Goal: Information Seeking & Learning: Learn about a topic

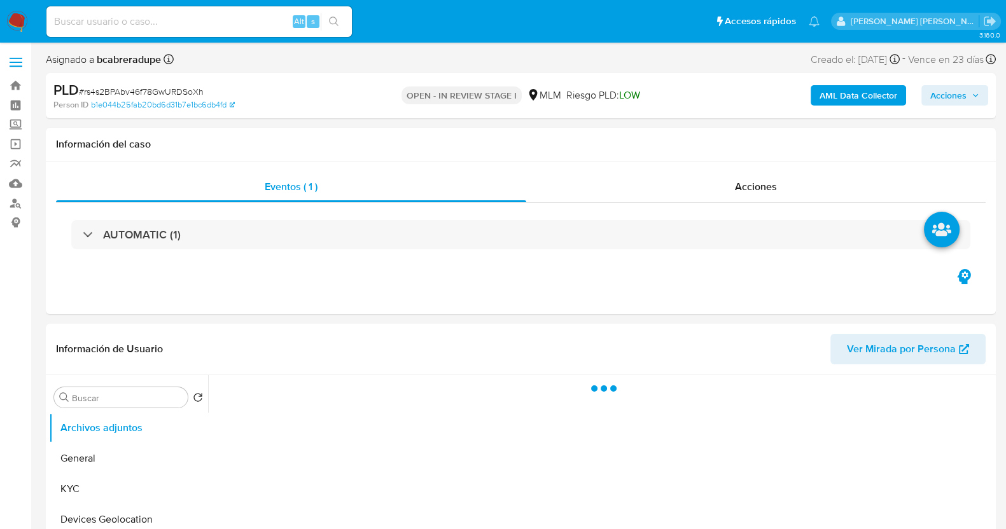
select select "10"
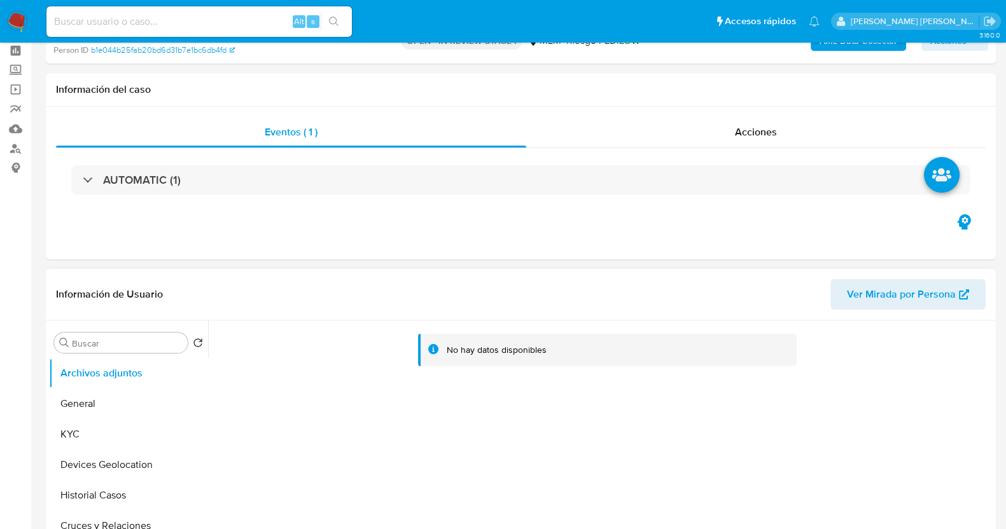
scroll to position [79, 0]
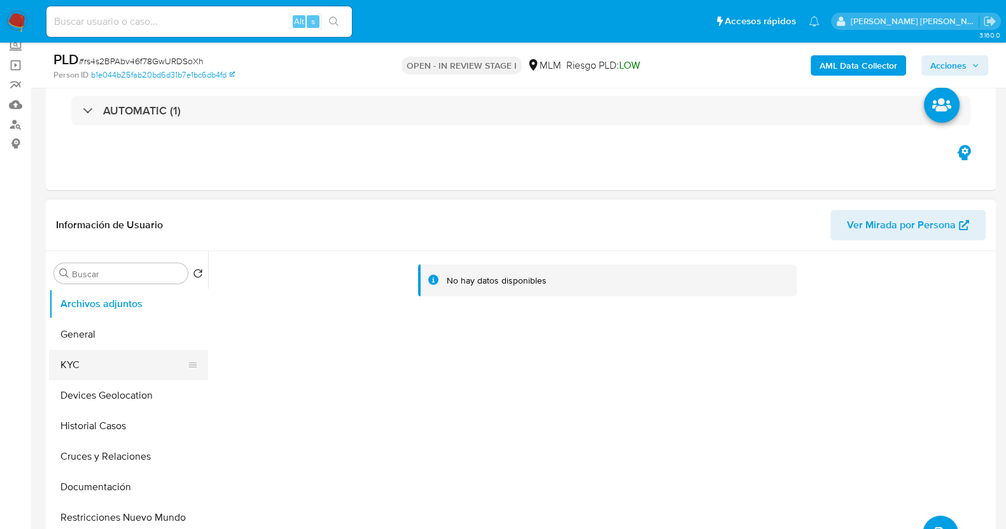
drag, startPoint x: 95, startPoint y: 359, endPoint x: 115, endPoint y: 354, distance: 20.8
click at [95, 359] on button "KYC" at bounding box center [123, 365] width 149 height 31
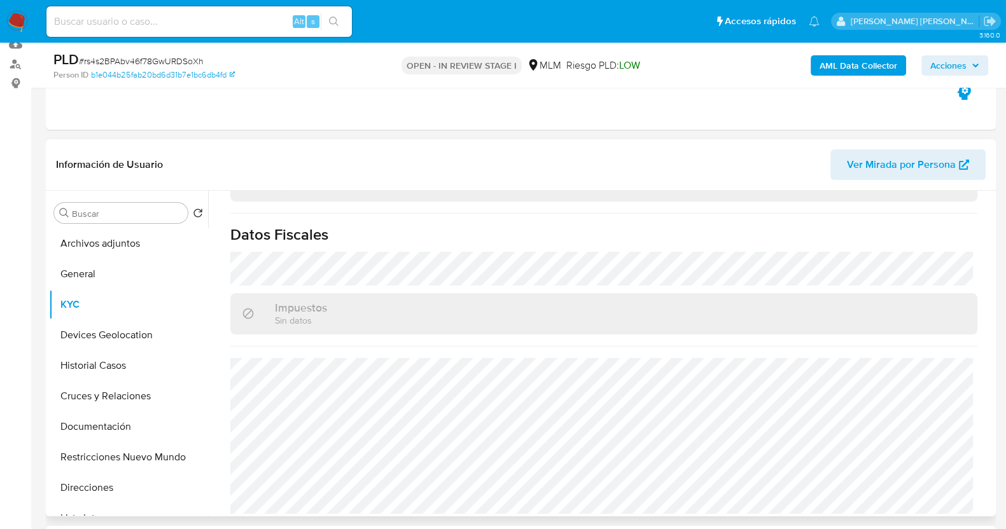
scroll to position [158, 0]
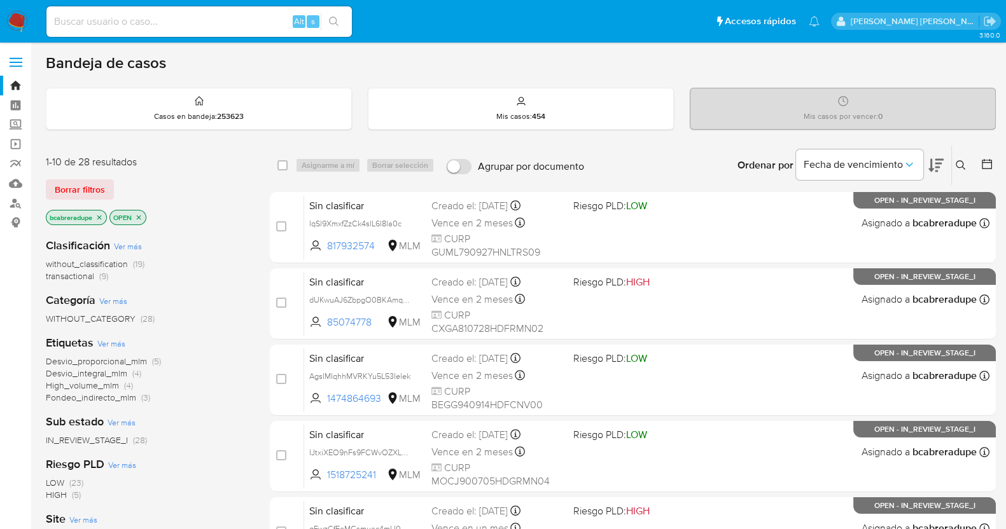
click at [204, 18] on input at bounding box center [198, 21] width 305 height 17
paste input "585794156"
type input "585794156"
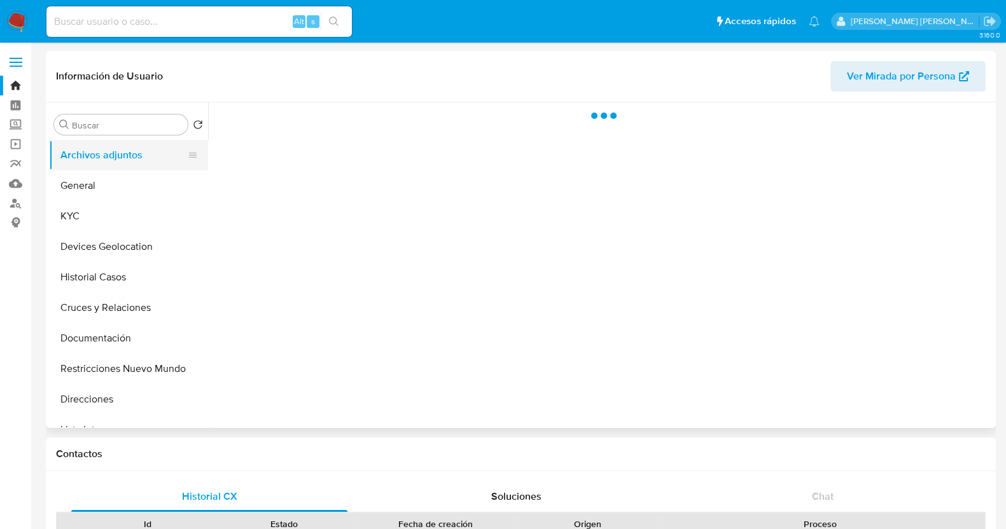
select select "10"
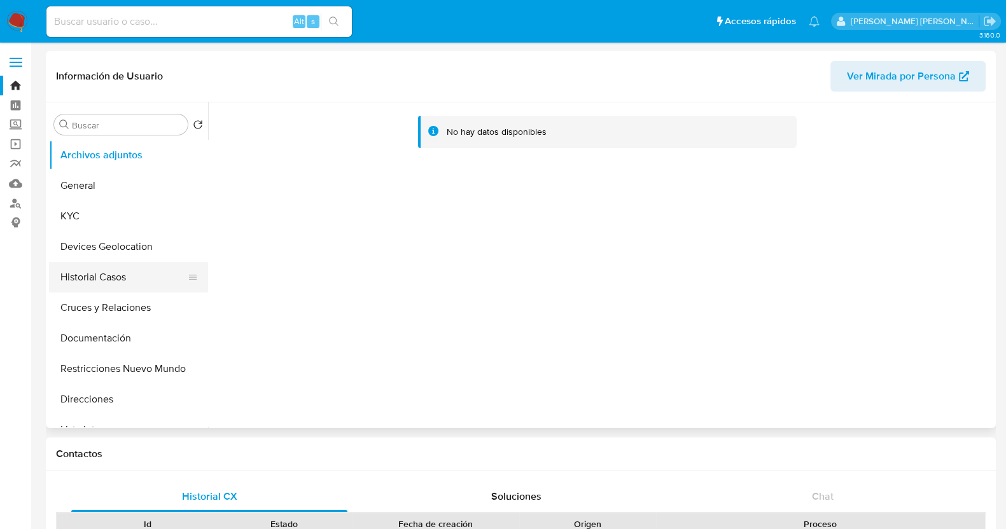
click at [121, 272] on button "Historial Casos" at bounding box center [123, 277] width 149 height 31
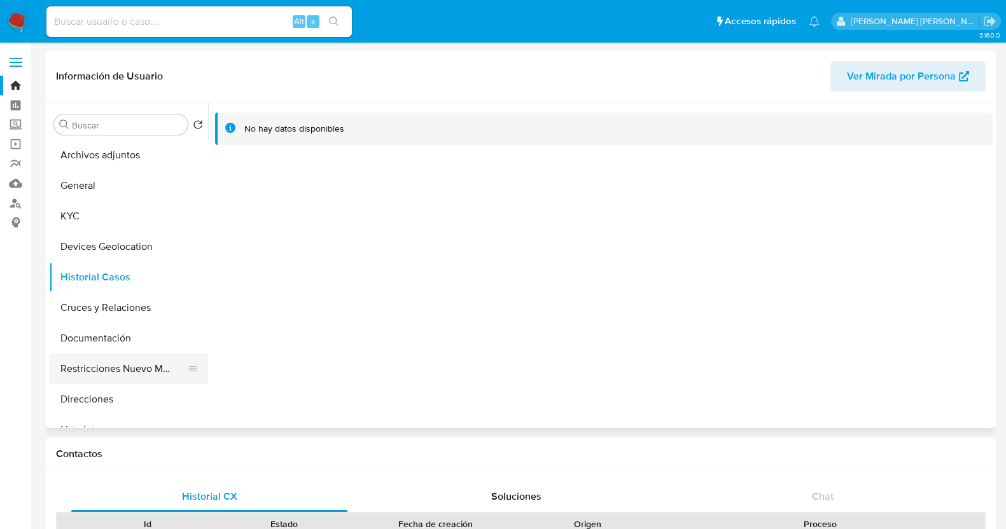
click at [156, 361] on button "Restricciones Nuevo Mundo" at bounding box center [123, 369] width 149 height 31
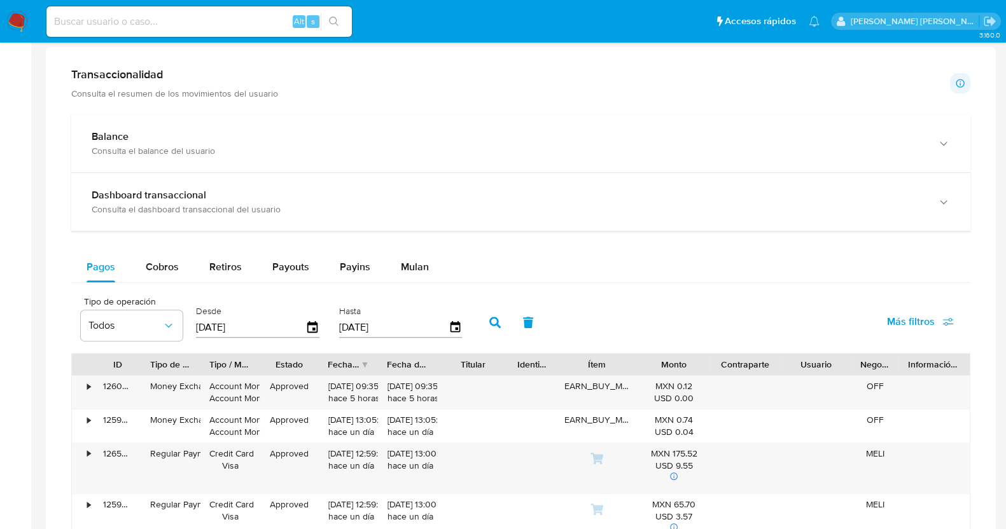
scroll to position [716, 0]
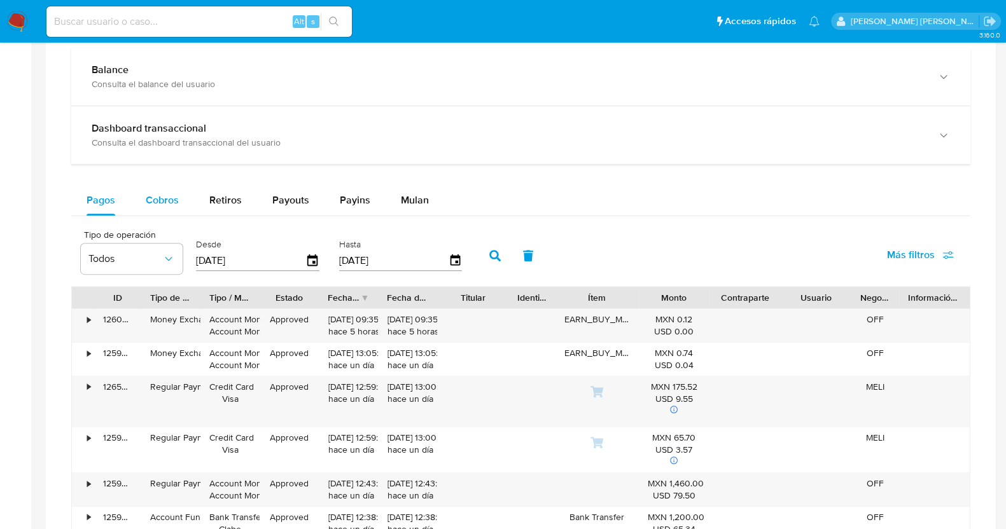
click at [162, 198] on span "Cobros" at bounding box center [162, 200] width 33 height 15
select select "10"
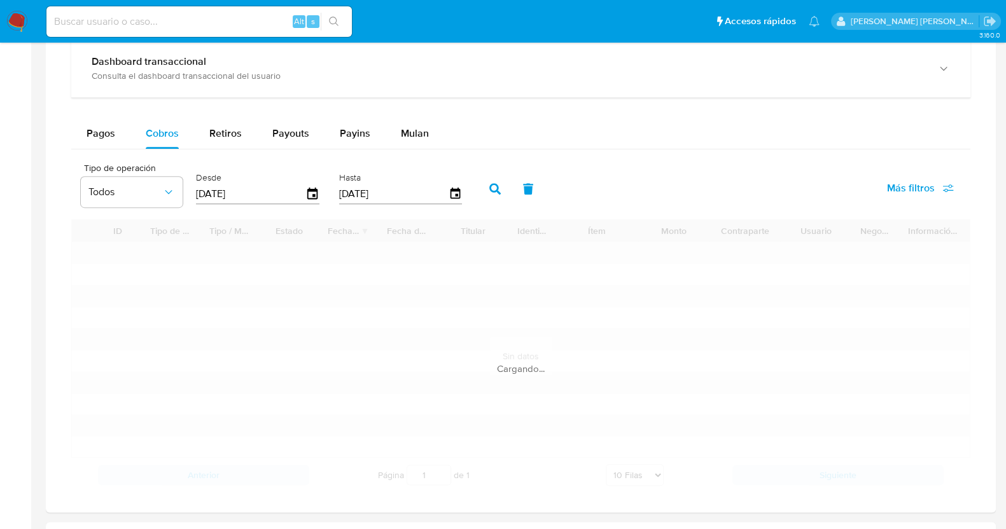
scroll to position [875, 0]
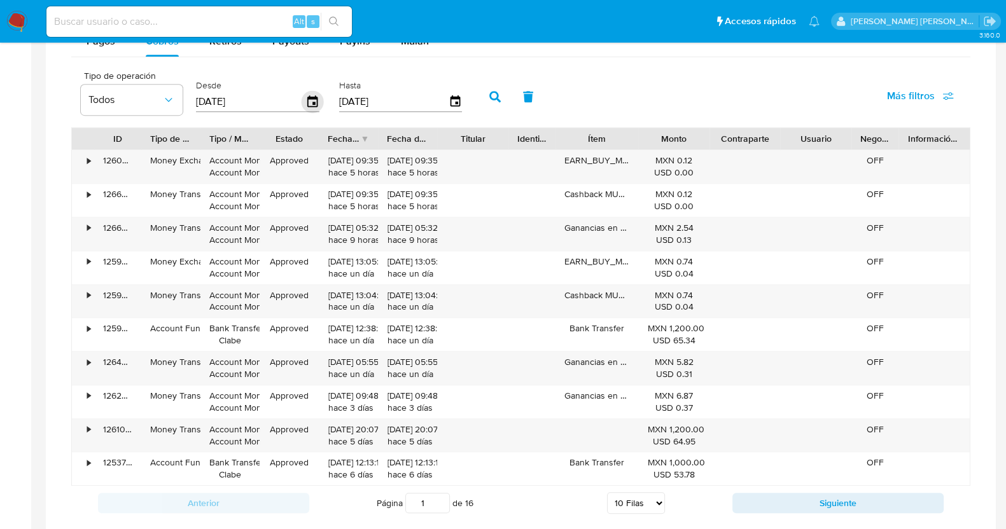
click at [310, 95] on icon "button" at bounding box center [312, 100] width 10 height 11
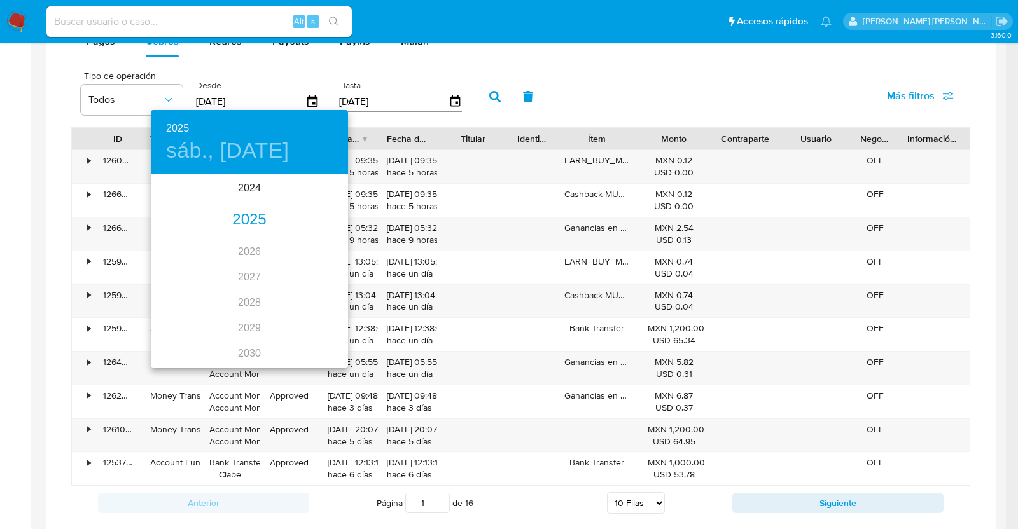
click at [242, 221] on div "2025" at bounding box center [249, 219] width 197 height 25
click at [243, 247] on div "may." at bounding box center [249, 247] width 66 height 48
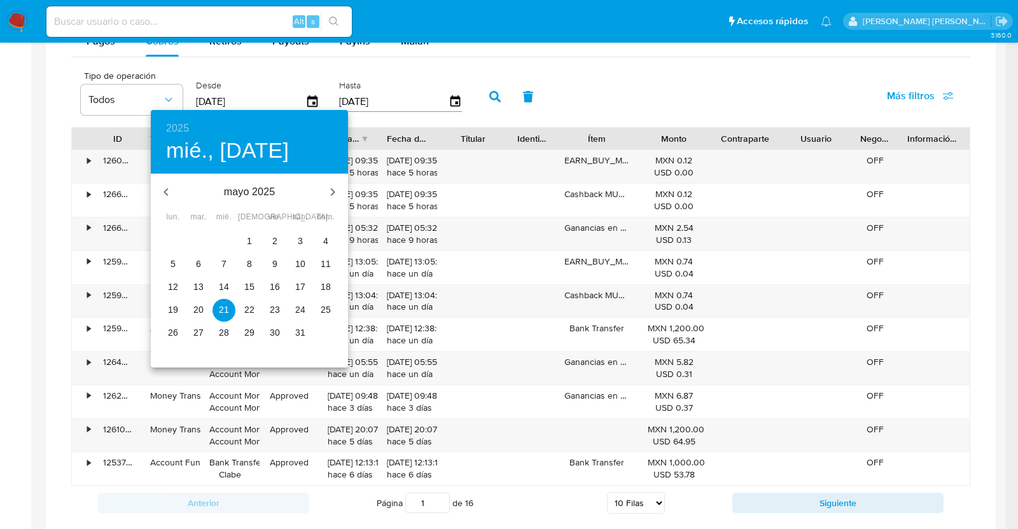
click at [251, 244] on p "1" at bounding box center [249, 241] width 5 height 13
type input "01/05/2025"
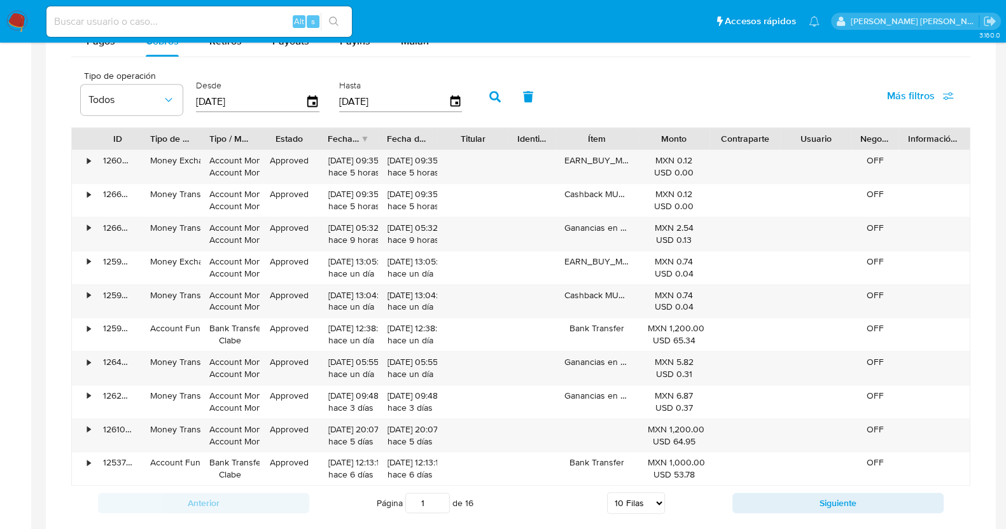
click at [499, 87] on button "button" at bounding box center [494, 96] width 33 height 31
click at [641, 506] on select "5 Filas 10 Filas 20 Filas 25 Filas 50 Filas 100 Filas" at bounding box center [637, 503] width 58 height 22
select select "100"
click at [608, 492] on select "5 Filas 10 Filas 20 Filas 25 Filas 50 Filas 100 Filas" at bounding box center [637, 503] width 58 height 22
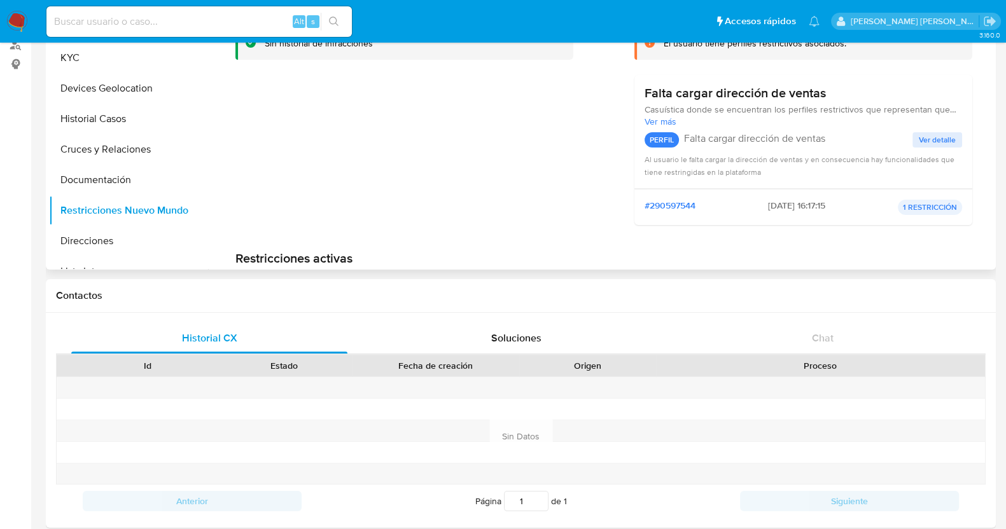
scroll to position [0, 0]
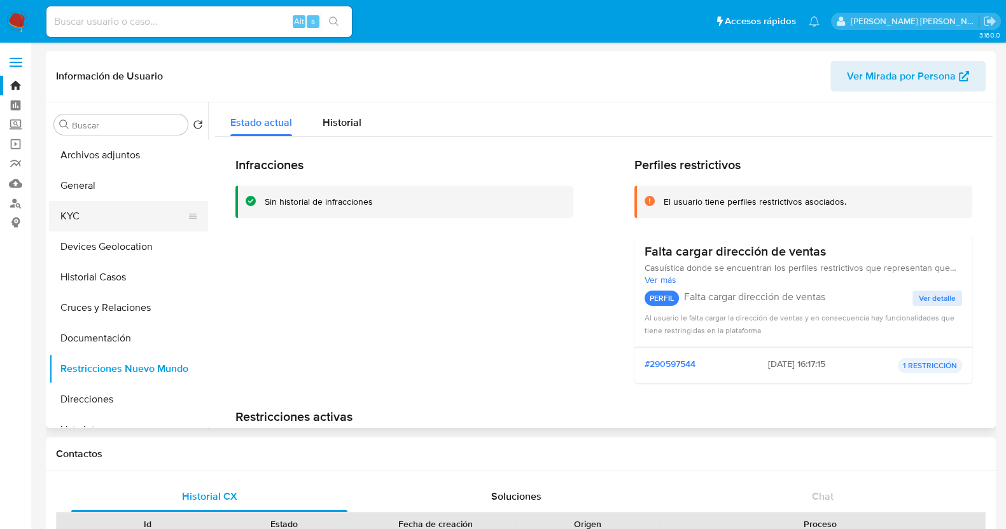
click at [135, 214] on button "KYC" at bounding box center [123, 216] width 149 height 31
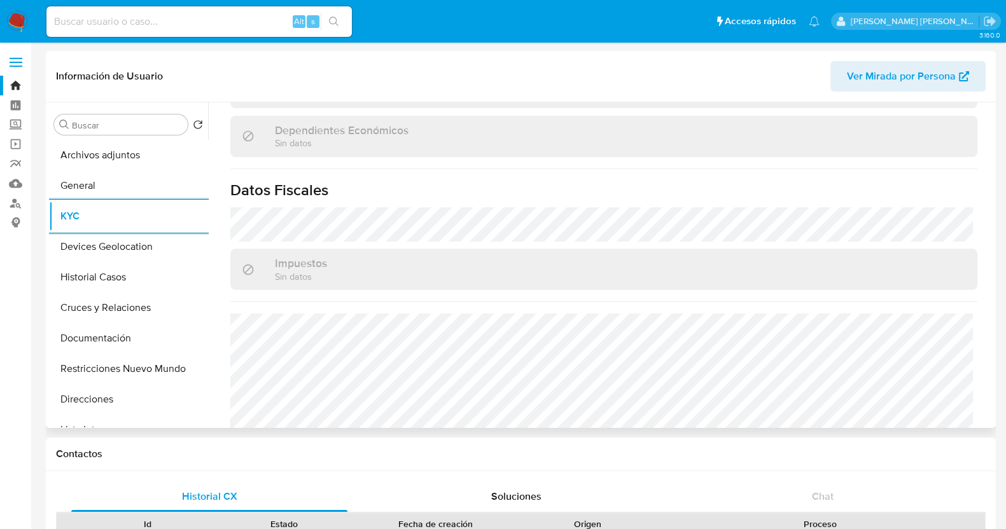
scroll to position [799, 0]
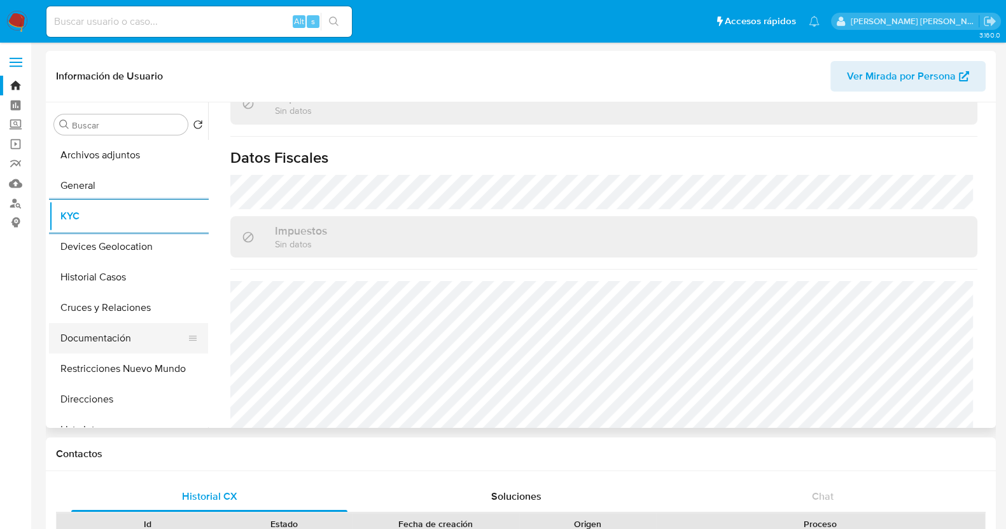
click at [115, 337] on button "Documentación" at bounding box center [123, 338] width 149 height 31
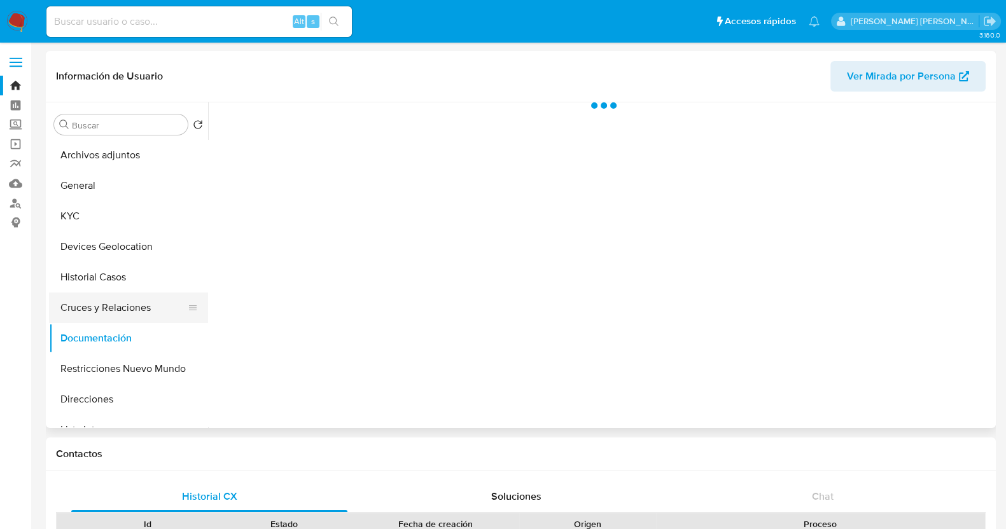
scroll to position [0, 0]
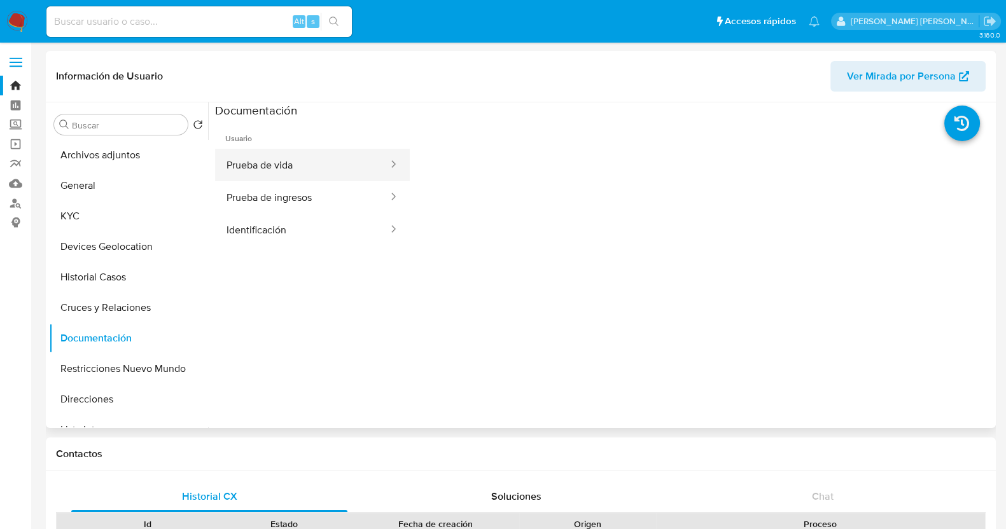
click at [317, 174] on button "Prueba de vida" at bounding box center [302, 165] width 174 height 32
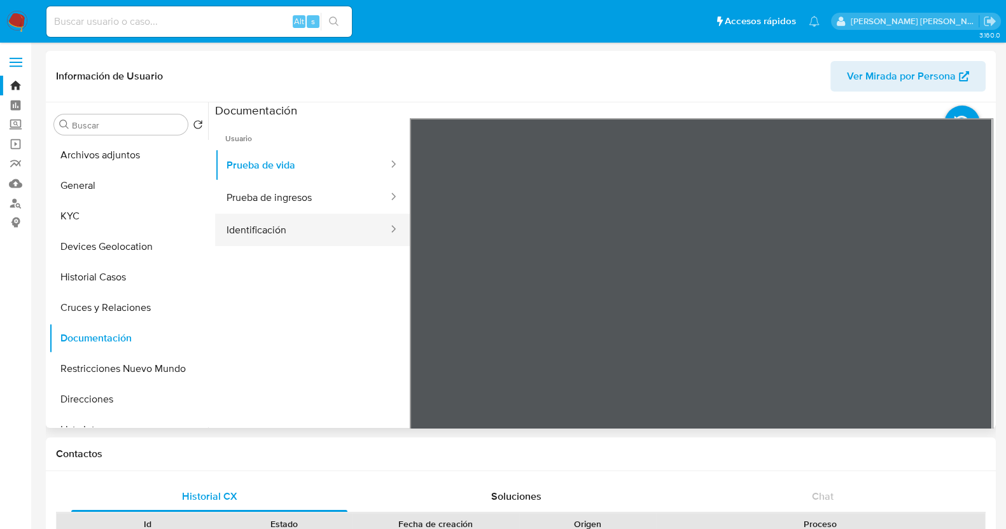
click at [251, 228] on button "Identificación" at bounding box center [302, 230] width 174 height 32
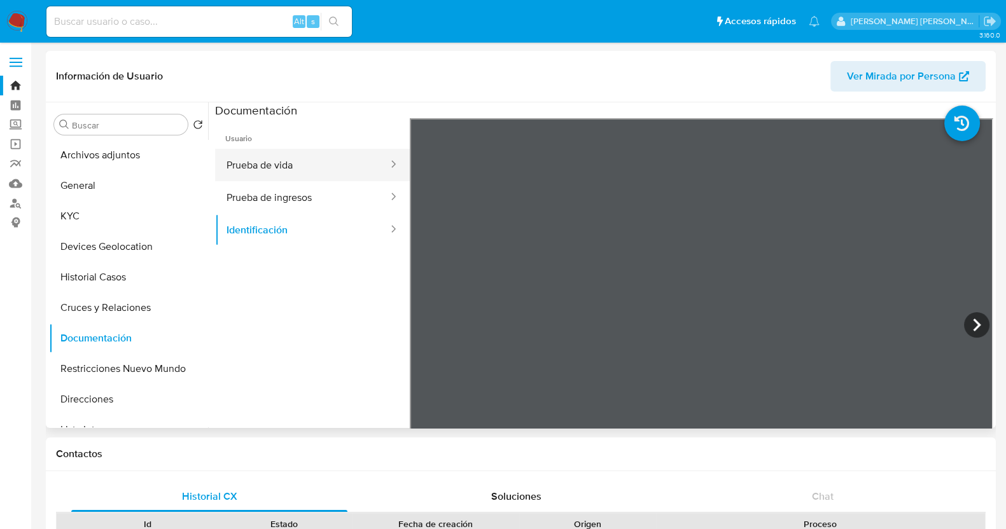
click at [305, 164] on button "Prueba de vida" at bounding box center [302, 165] width 174 height 32
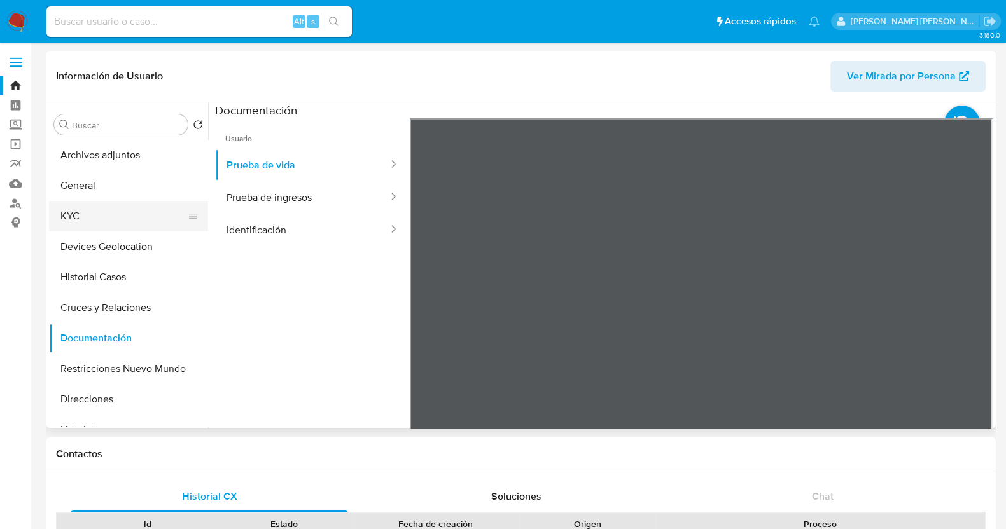
click at [107, 216] on button "KYC" at bounding box center [123, 216] width 149 height 31
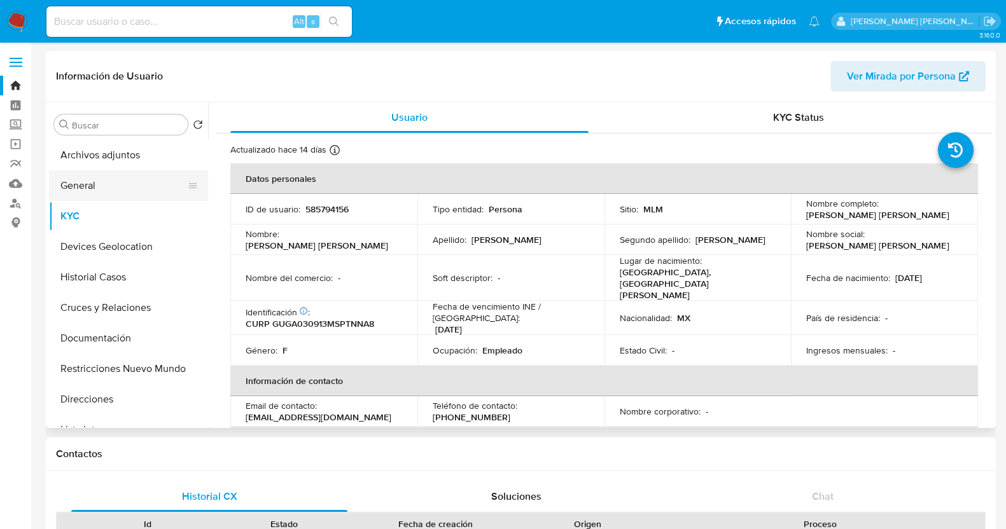
click at [105, 187] on button "General" at bounding box center [123, 186] width 149 height 31
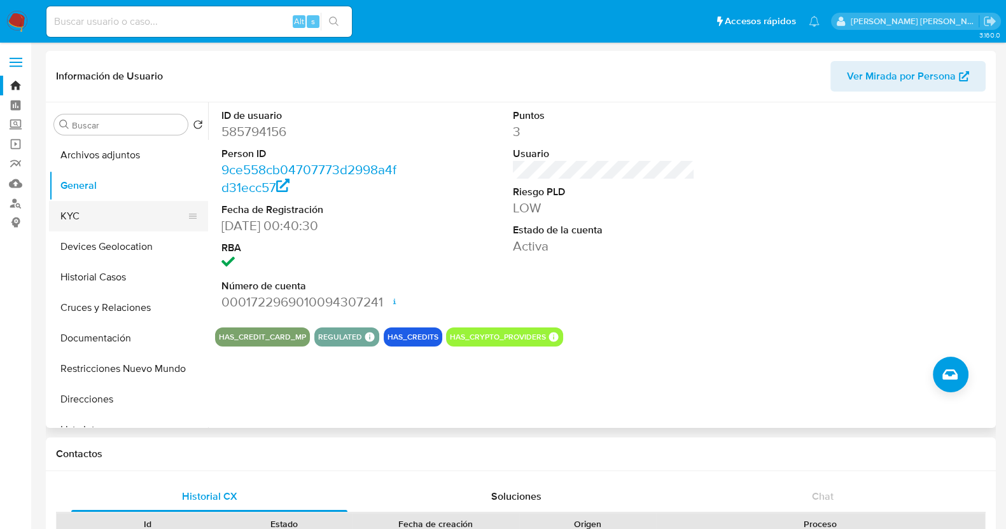
click at [75, 206] on button "KYC" at bounding box center [123, 216] width 149 height 31
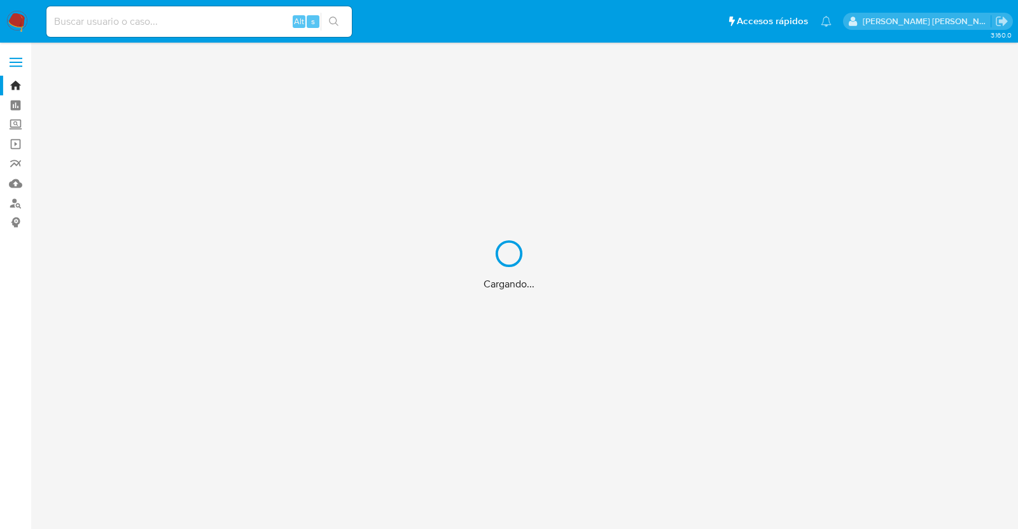
click at [235, 25] on div "Cargando..." at bounding box center [509, 264] width 1018 height 529
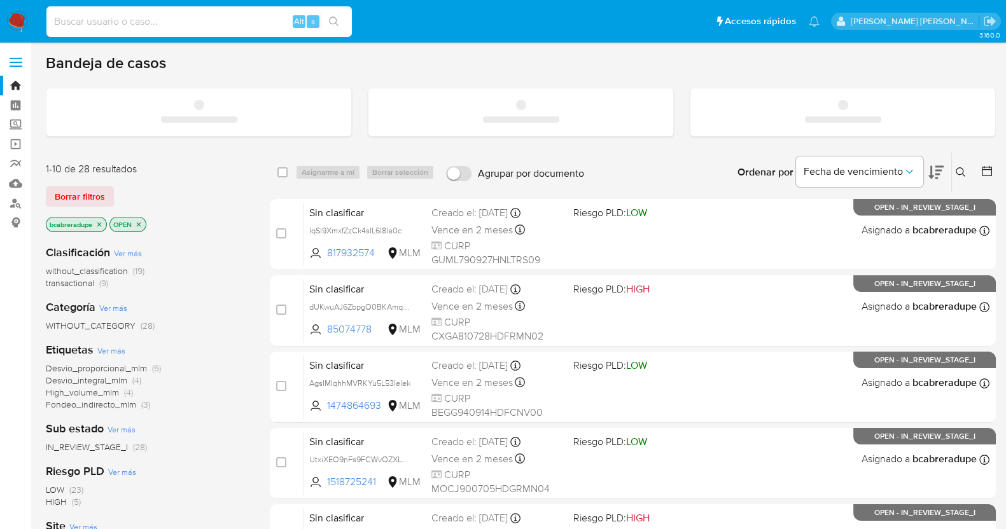
click at [237, 20] on input at bounding box center [198, 21] width 305 height 17
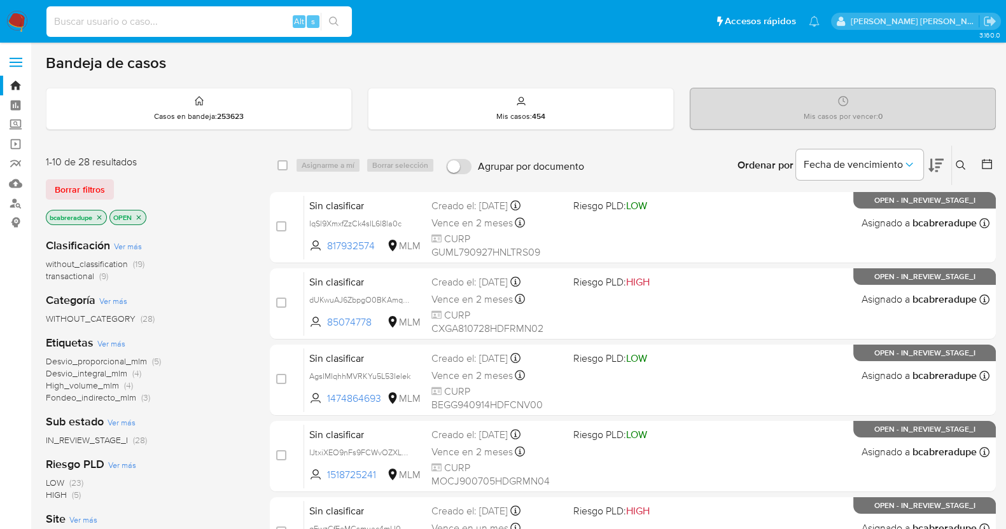
paste input "1318346732"
type input "1318346732"
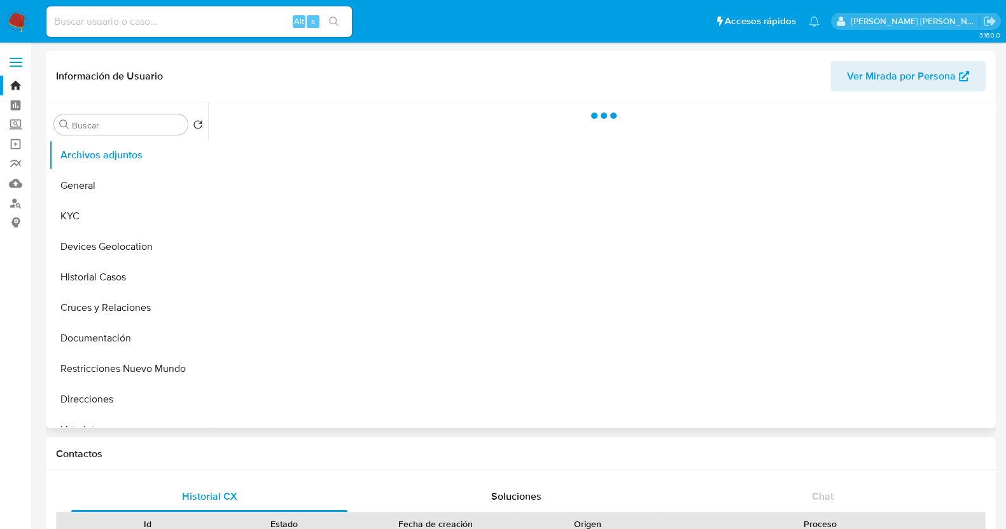
select select "10"
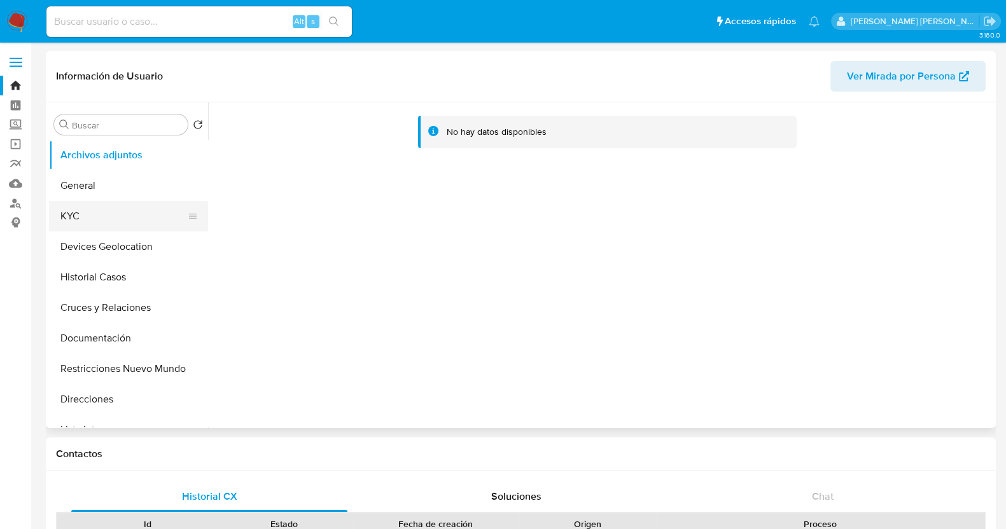
click at [131, 212] on button "KYC" at bounding box center [123, 216] width 149 height 31
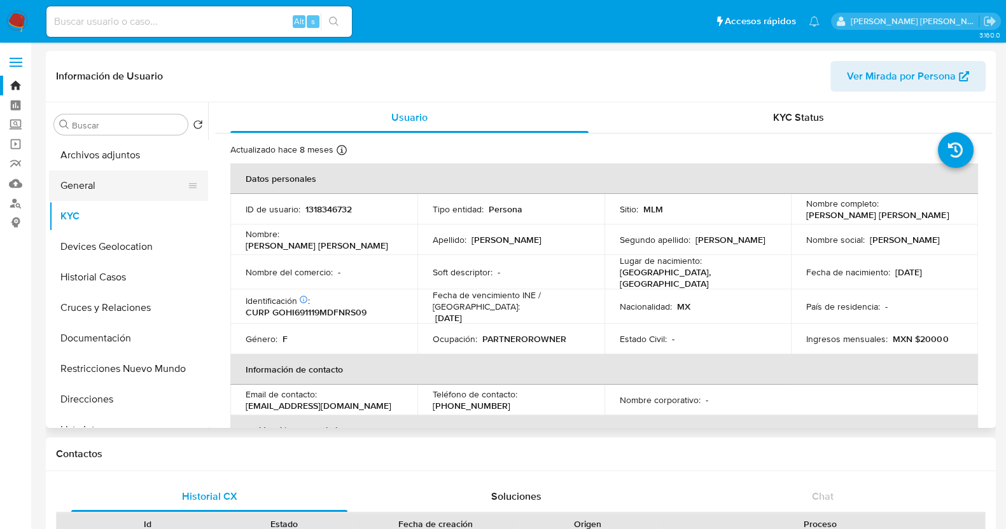
click at [78, 183] on button "General" at bounding box center [123, 186] width 149 height 31
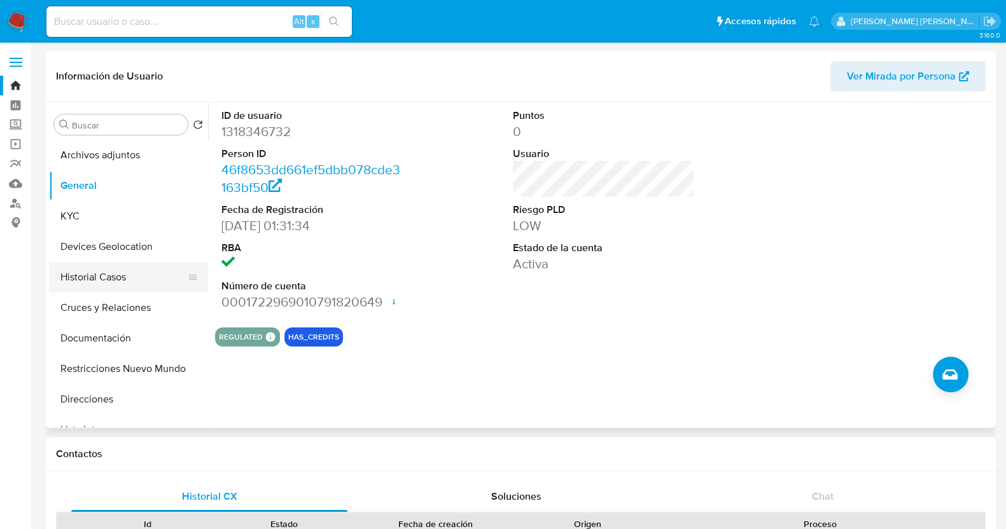
click at [100, 284] on button "Historial Casos" at bounding box center [123, 277] width 149 height 31
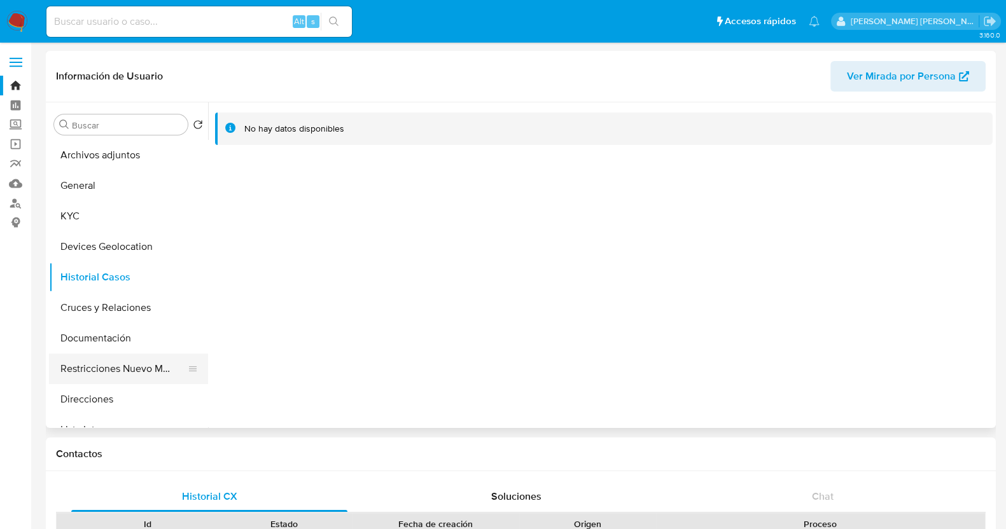
click at [120, 368] on button "Restricciones Nuevo Mundo" at bounding box center [123, 369] width 149 height 31
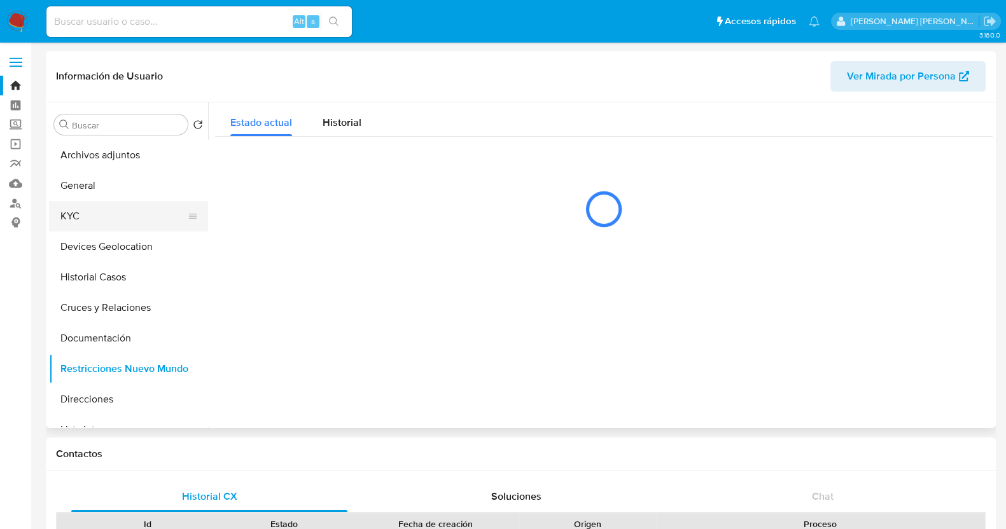
click at [92, 214] on button "KYC" at bounding box center [123, 216] width 149 height 31
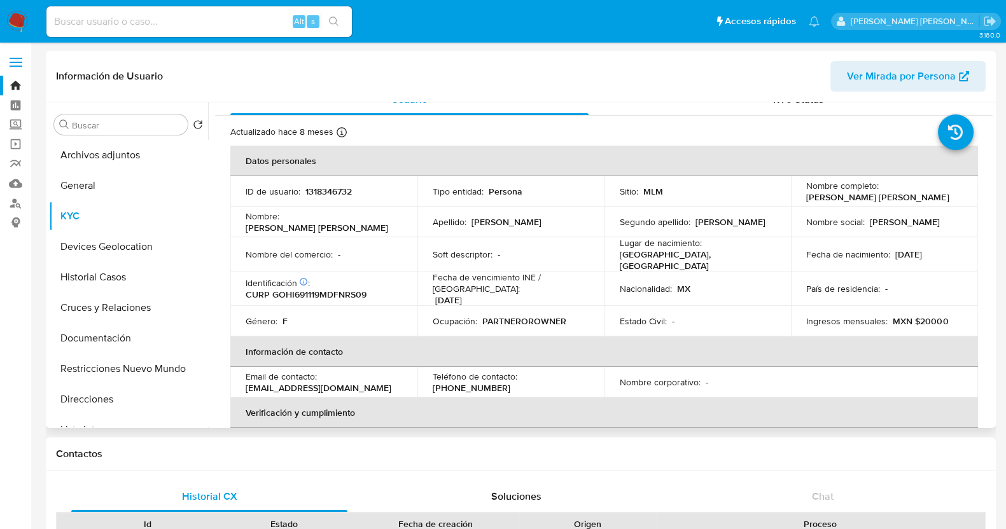
scroll to position [4, 0]
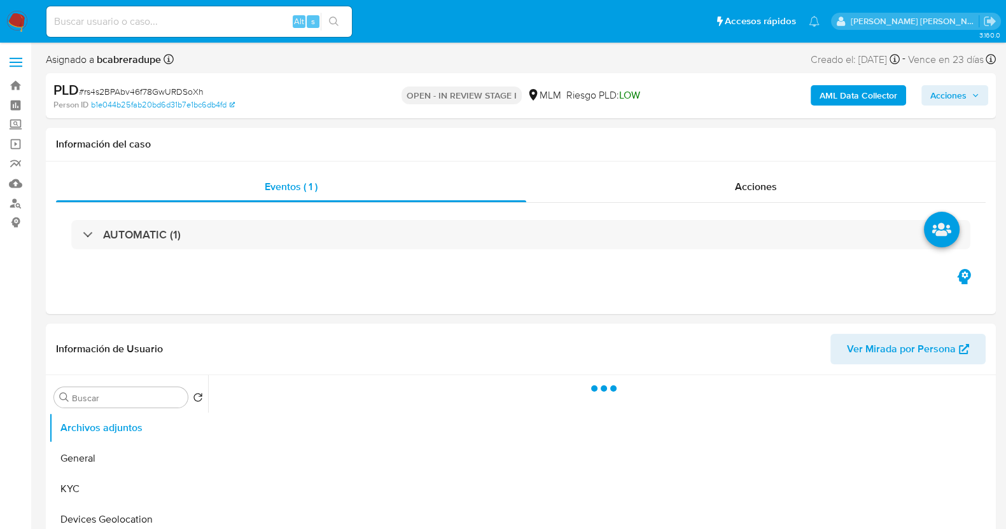
select select "10"
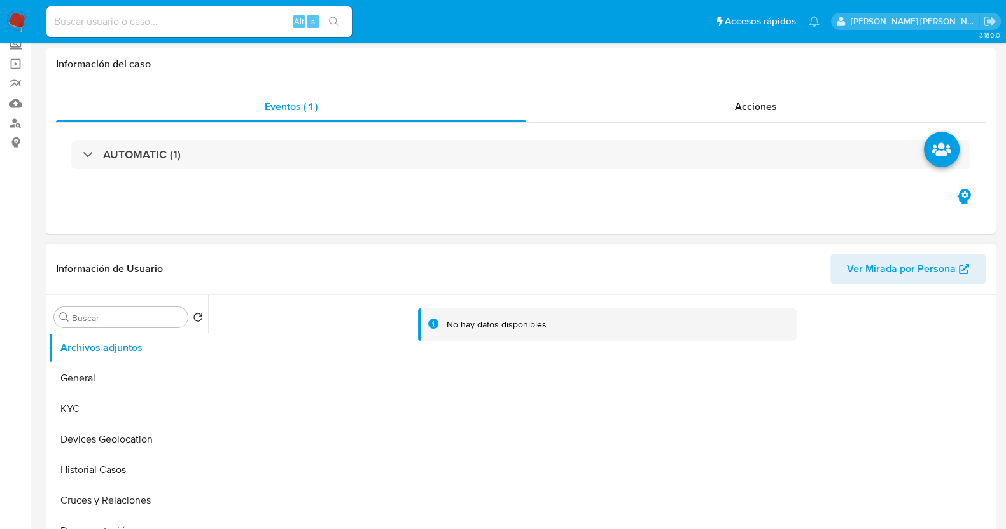
scroll to position [158, 0]
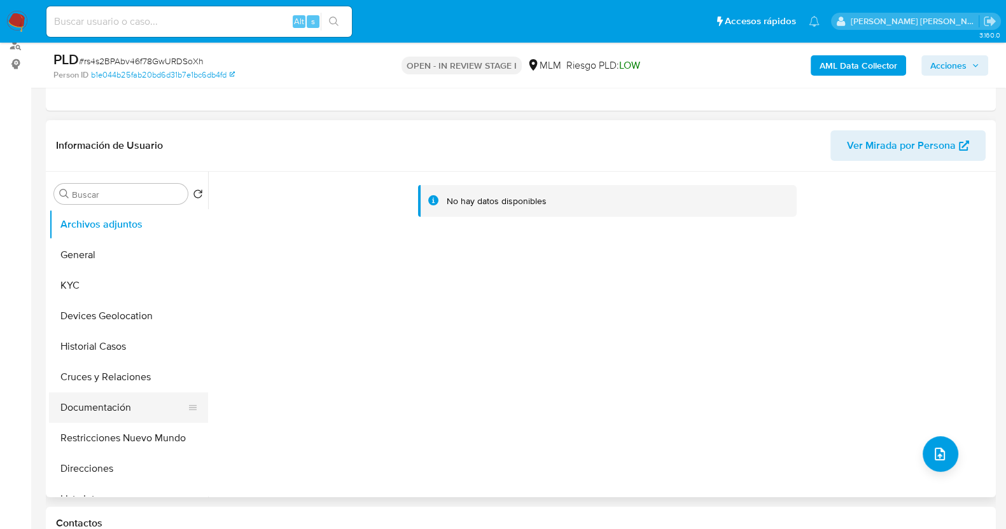
click at [118, 401] on button "Documentación" at bounding box center [123, 408] width 149 height 31
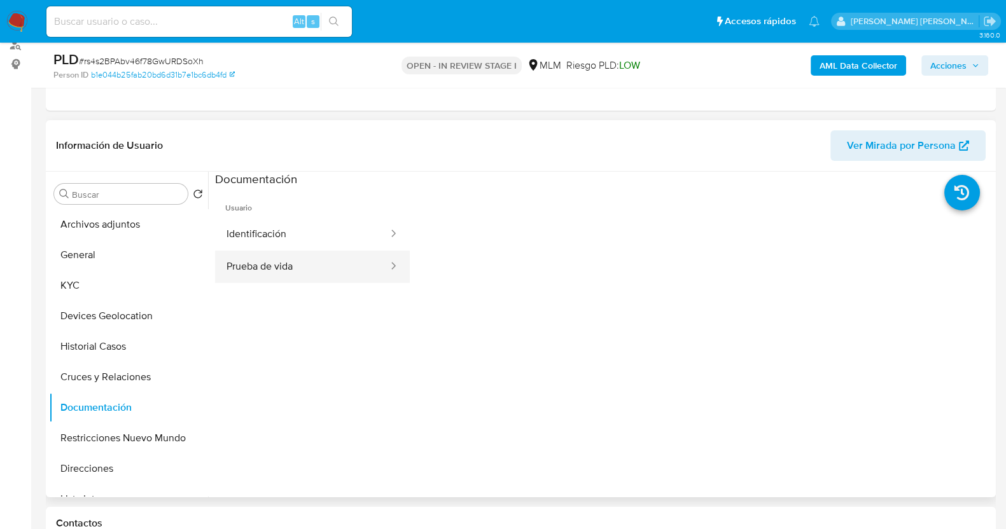
click at [326, 265] on button "Prueba de vida" at bounding box center [302, 267] width 174 height 32
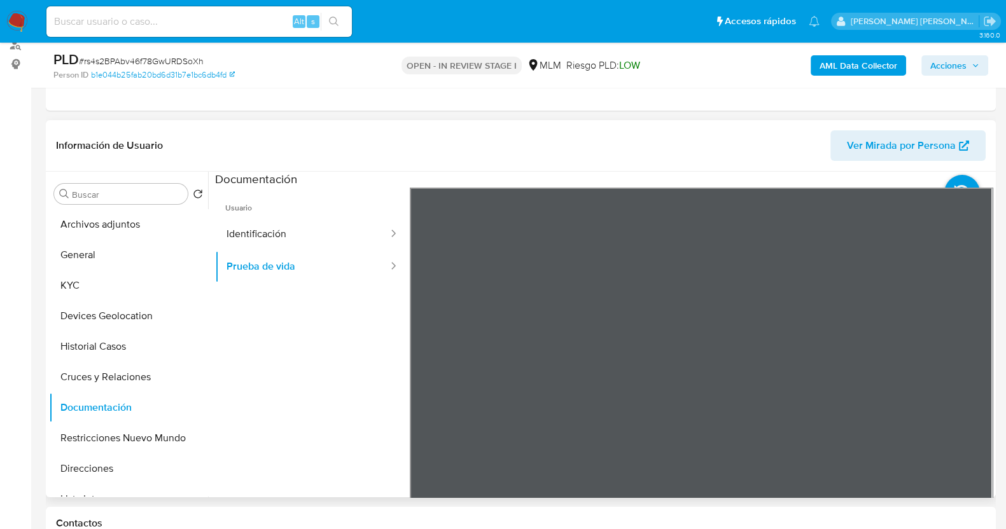
scroll to position [41, 0]
click at [104, 285] on button "KYC" at bounding box center [123, 285] width 149 height 31
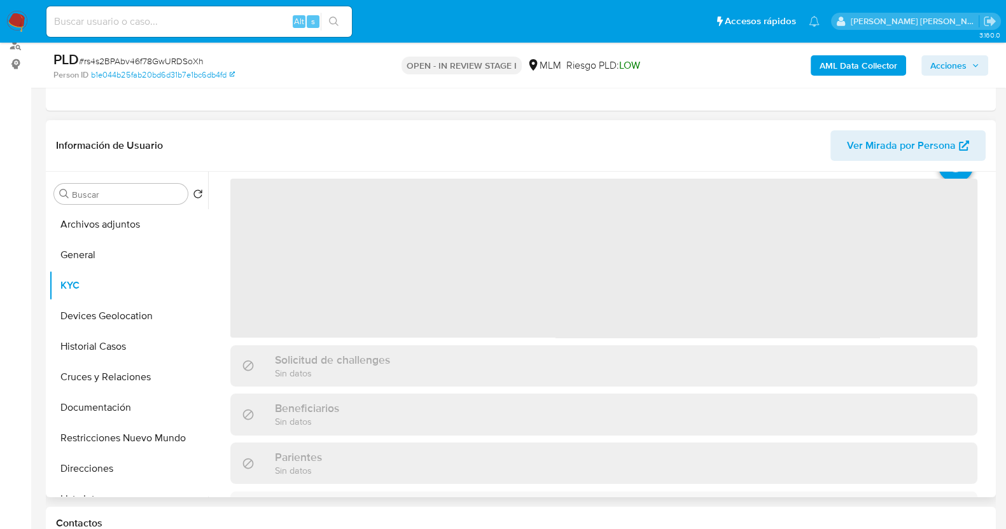
scroll to position [79, 0]
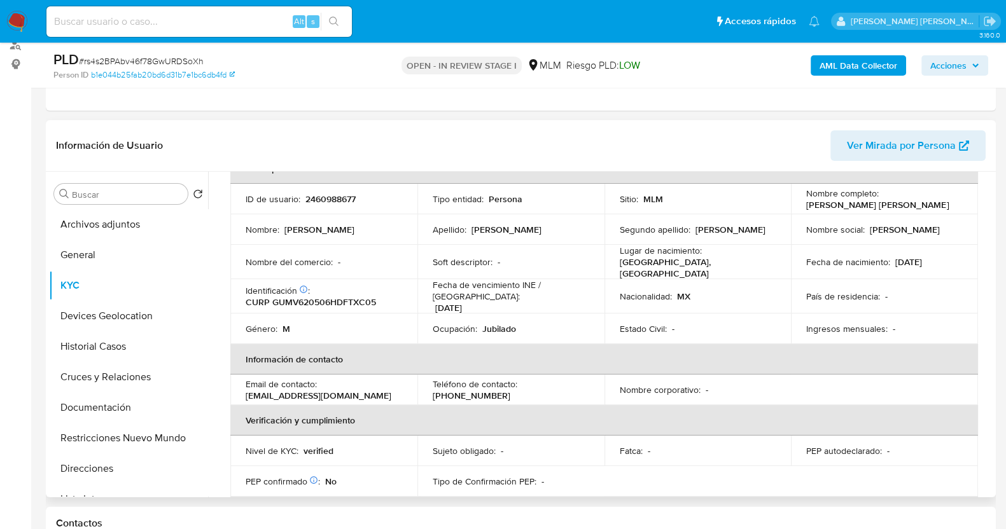
click at [329, 194] on p "2460988677" at bounding box center [330, 198] width 50 height 11
copy p "2460988677"
drag, startPoint x: 802, startPoint y: 202, endPoint x: 931, endPoint y: 210, distance: 129.4
click at [931, 210] on td "Nombre completo : Victor Manuel Gutierrez Muñoz" at bounding box center [884, 199] width 187 height 31
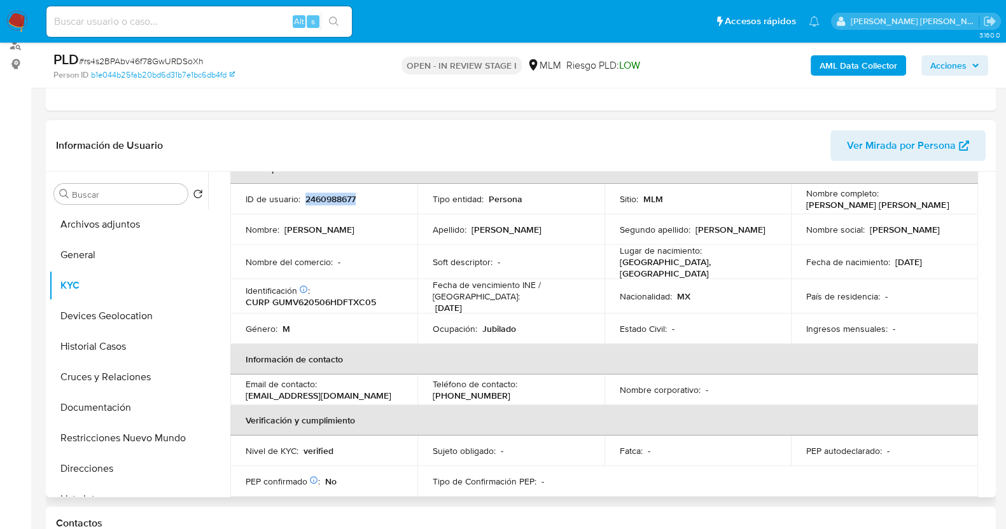
copy p "Victor Manuel Gutierrez Muñoz"
click at [120, 221] on button "Archivos adjuntos" at bounding box center [123, 224] width 149 height 31
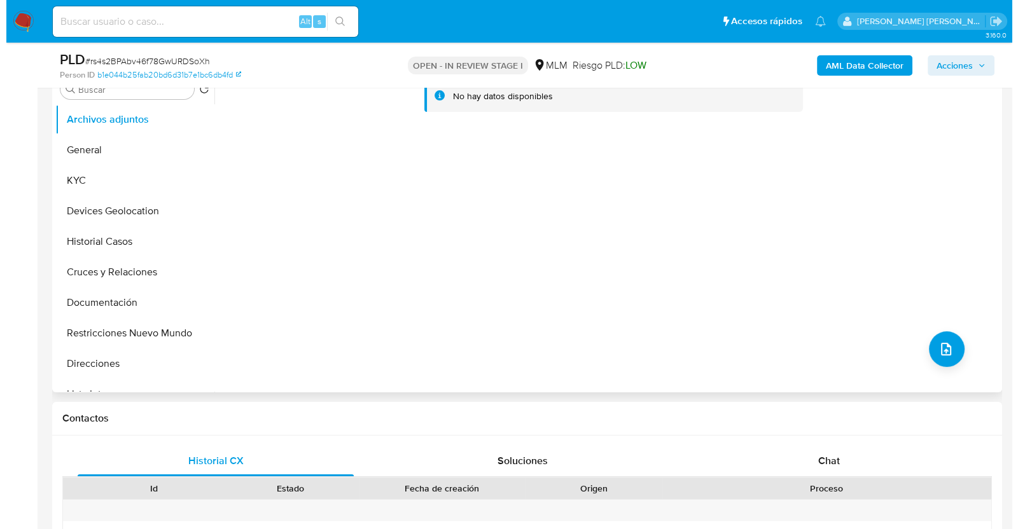
scroll to position [239, 0]
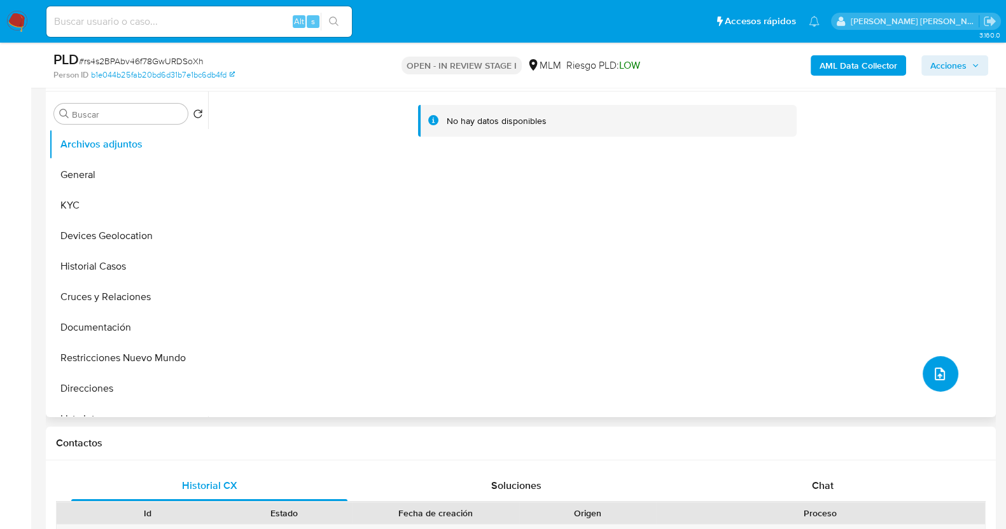
click at [932, 372] on icon "upload-file" at bounding box center [939, 373] width 15 height 15
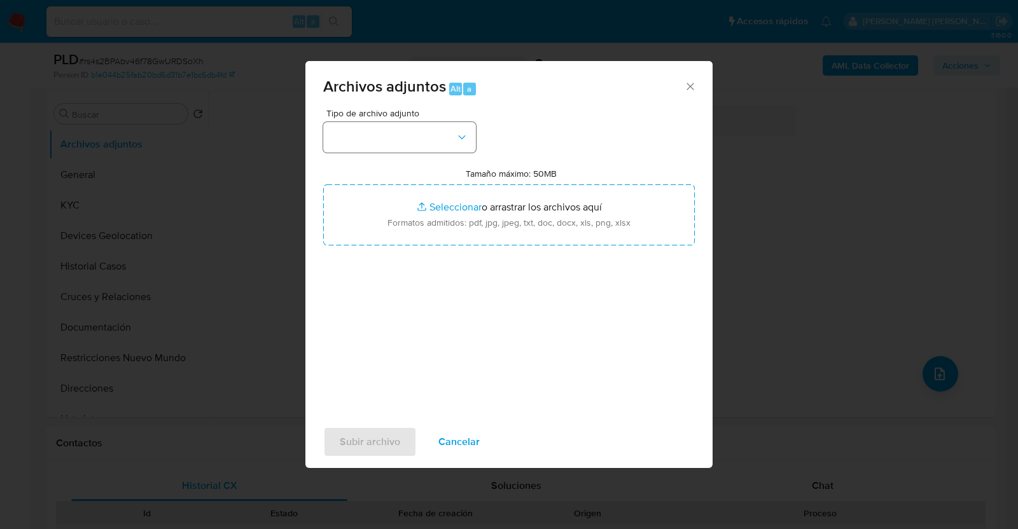
click at [472, 139] on div "Tipo de archivo adjunto Tamaño máximo: 50MB Seleccionar archivos Seleccionar o …" at bounding box center [509, 259] width 372 height 300
click at [464, 138] on icon "button" at bounding box center [462, 137] width 13 height 13
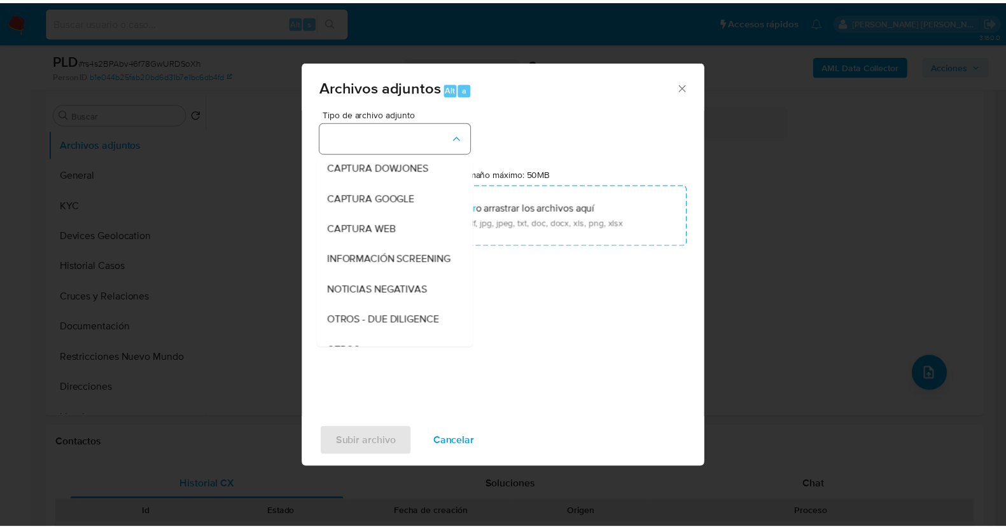
scroll to position [66, 0]
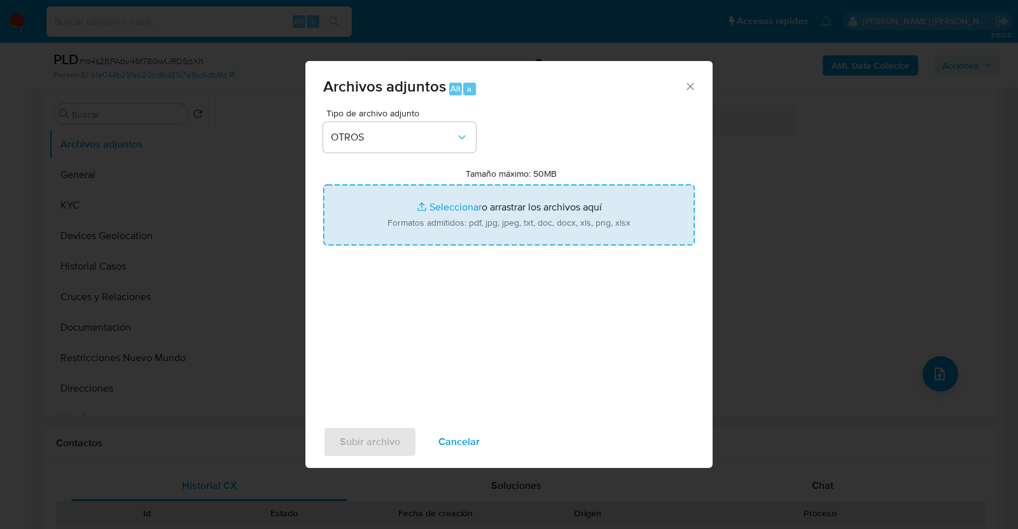
type input "C:\fakepath\2460988677_VICTOR GUTIERREZ_AGO2025.pdf"
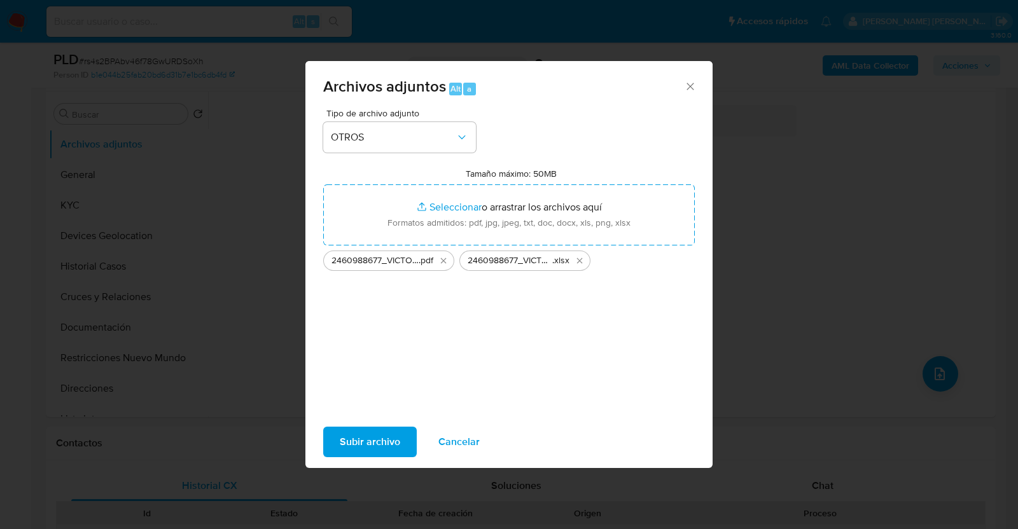
click at [376, 442] on span "Subir archivo" at bounding box center [370, 442] width 60 height 28
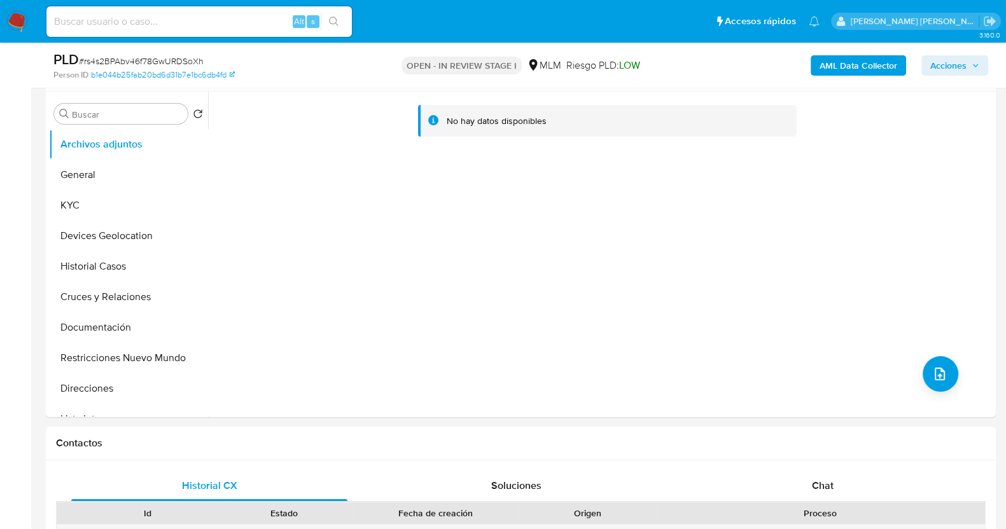
click at [420, 409] on div "No hay datos disponibles" at bounding box center [600, 255] width 784 height 326
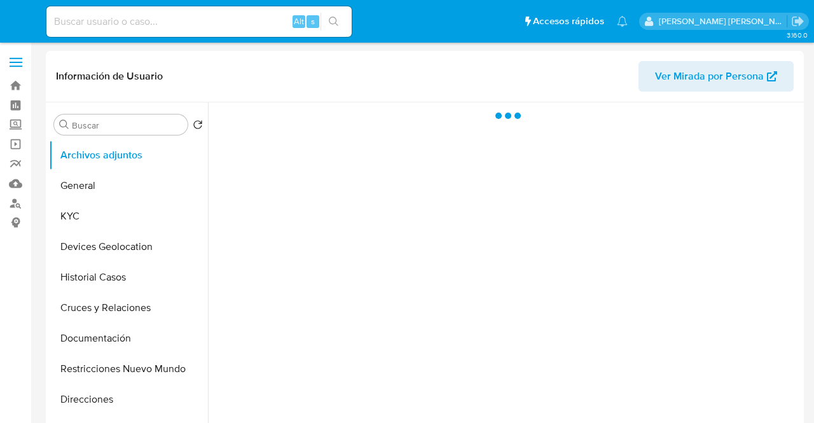
select select "10"
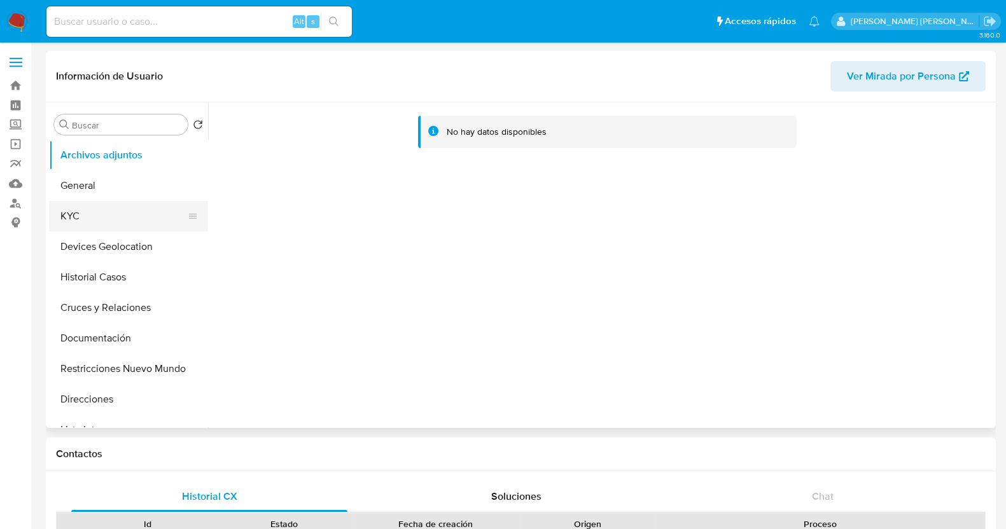
drag, startPoint x: 84, startPoint y: 211, endPoint x: 165, endPoint y: 209, distance: 81.4
click at [86, 211] on button "KYC" at bounding box center [123, 216] width 149 height 31
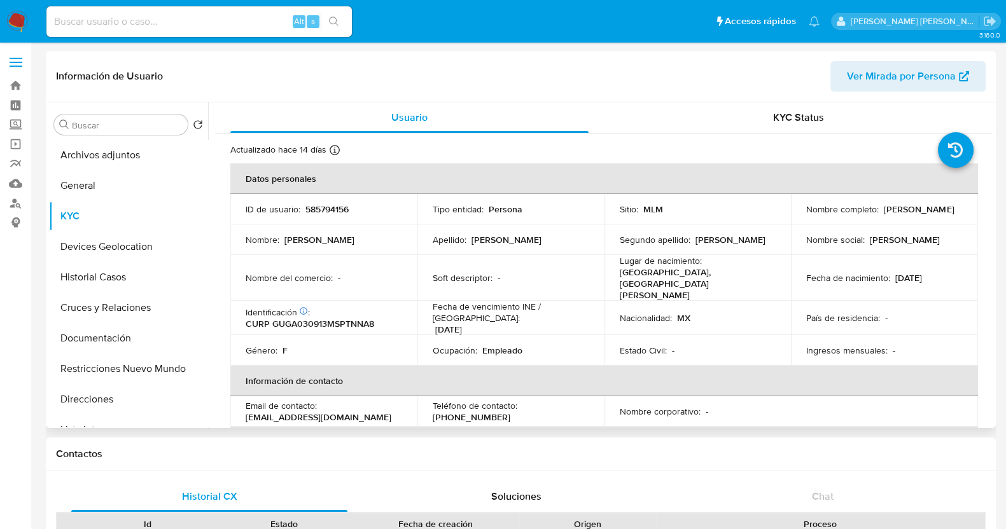
drag, startPoint x: 804, startPoint y: 216, endPoint x: 957, endPoint y: 218, distance: 153.3
click at [814, 215] on div "Nombre completo : [PERSON_NAME]" at bounding box center [884, 209] width 157 height 11
copy p "[PERSON_NAME]"
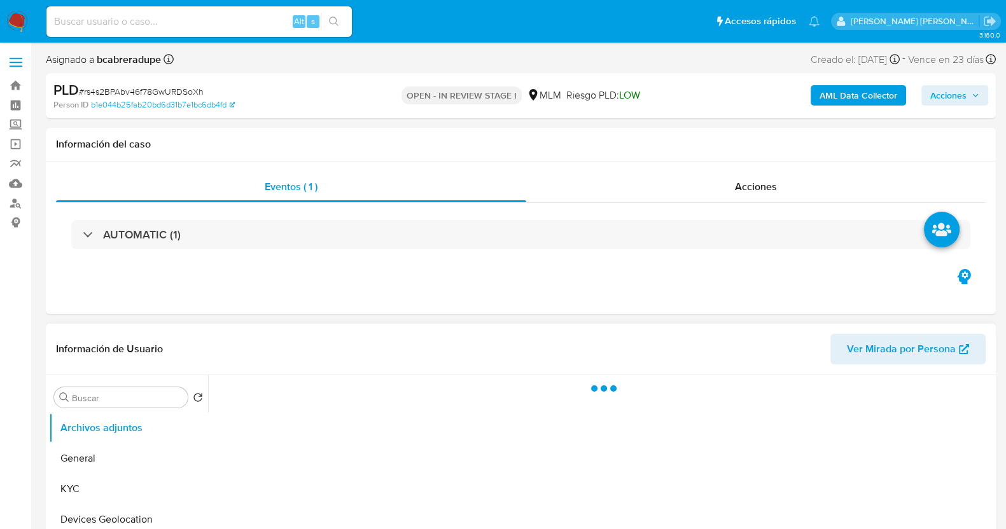
select select "10"
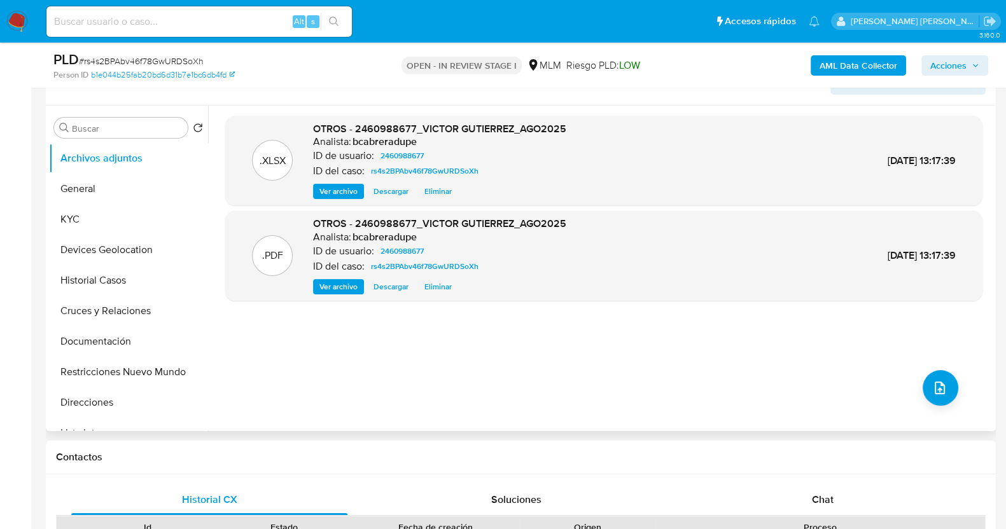
scroll to position [239, 0]
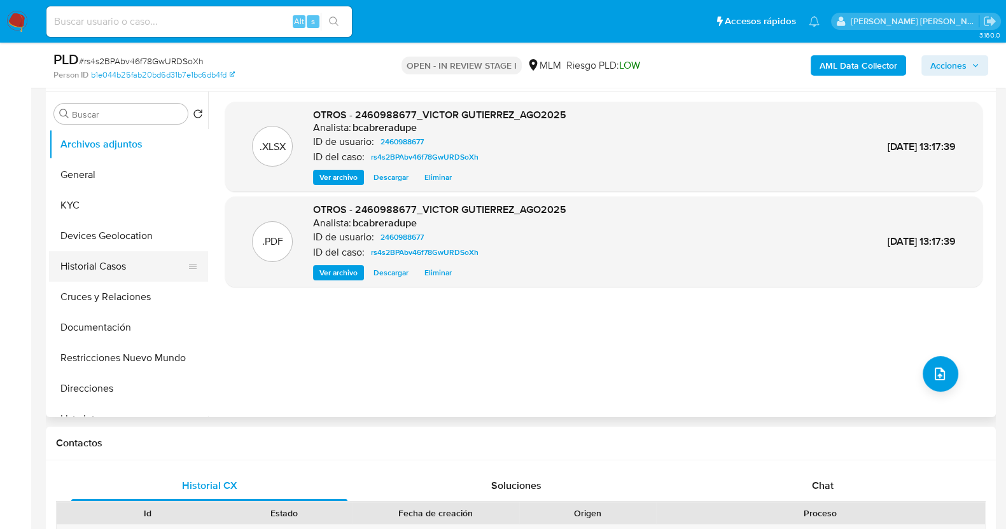
drag, startPoint x: 82, startPoint y: 270, endPoint x: 156, endPoint y: 260, distance: 74.5
click at [82, 270] on button "Historial Casos" at bounding box center [123, 266] width 149 height 31
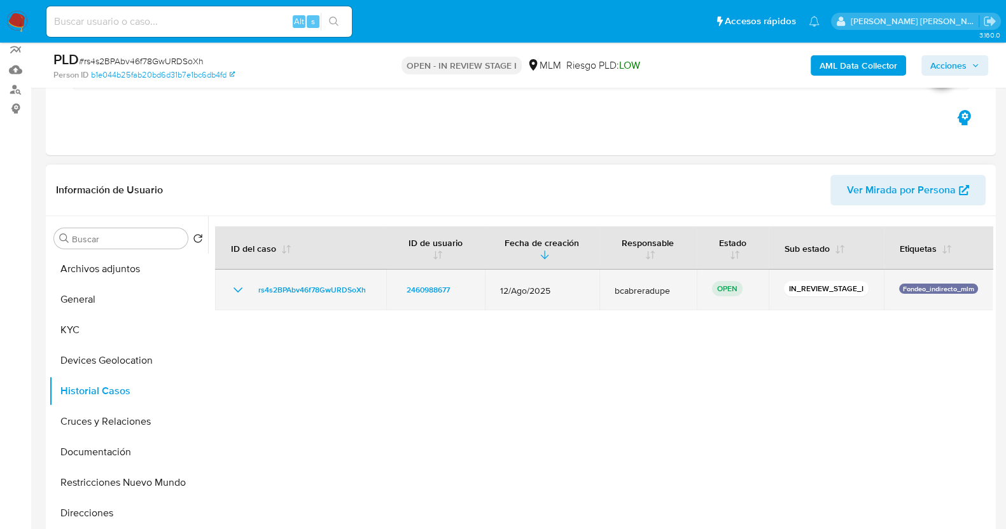
scroll to position [79, 0]
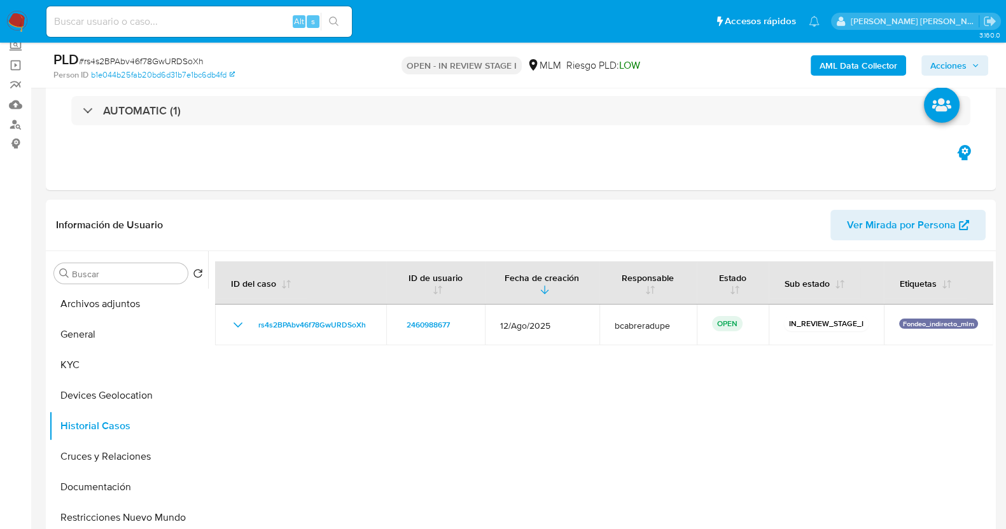
click at [964, 59] on span "Acciones" at bounding box center [948, 65] width 36 height 20
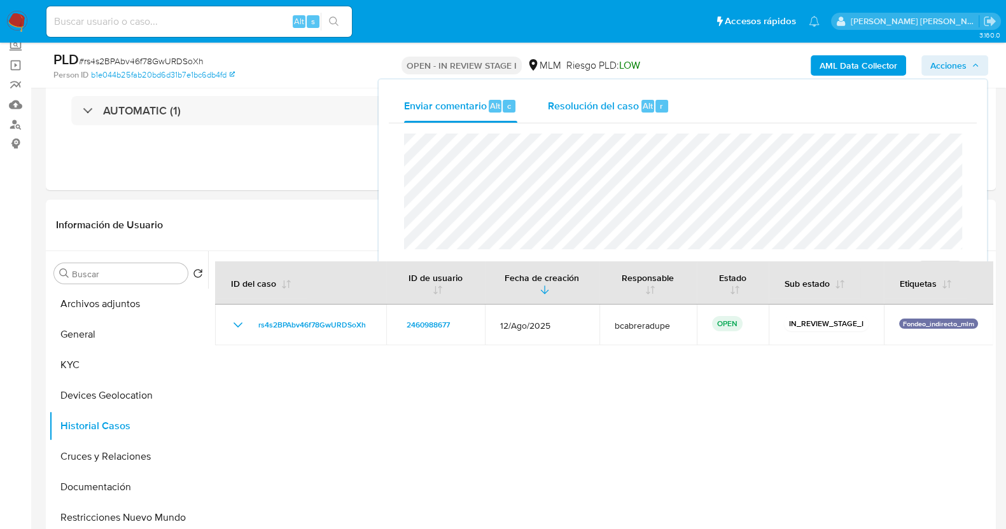
click at [589, 115] on div "Resolución del caso Alt r" at bounding box center [609, 106] width 122 height 33
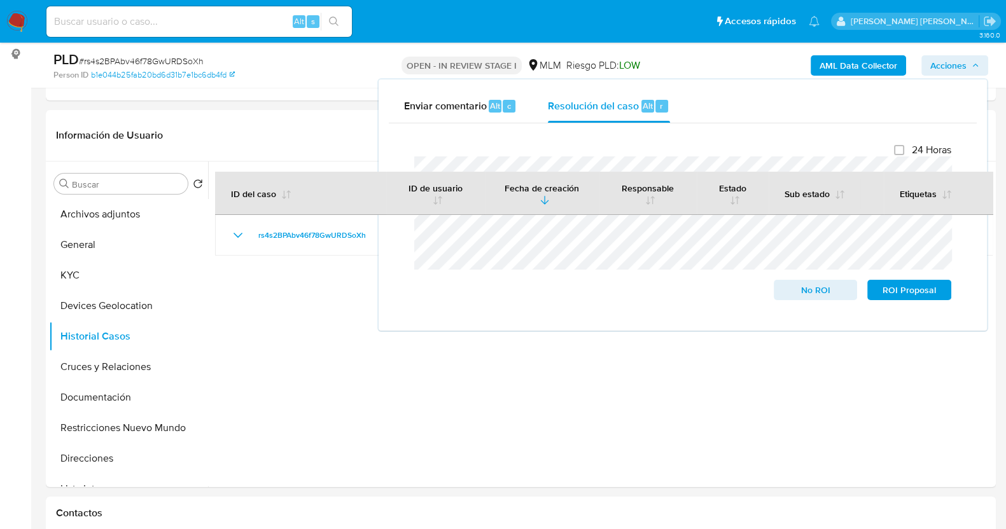
scroll to position [317, 0]
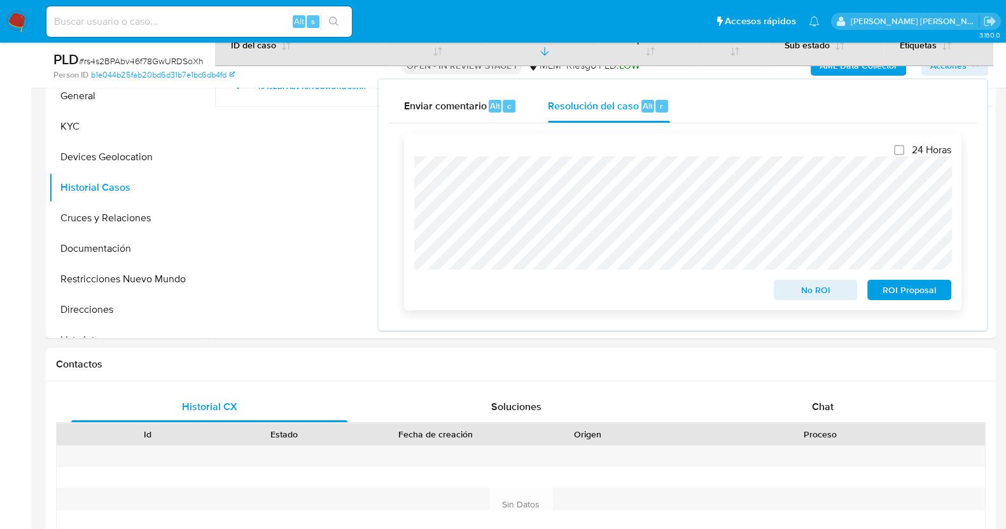
click at [814, 290] on span "No ROI" at bounding box center [816, 290] width 66 height 18
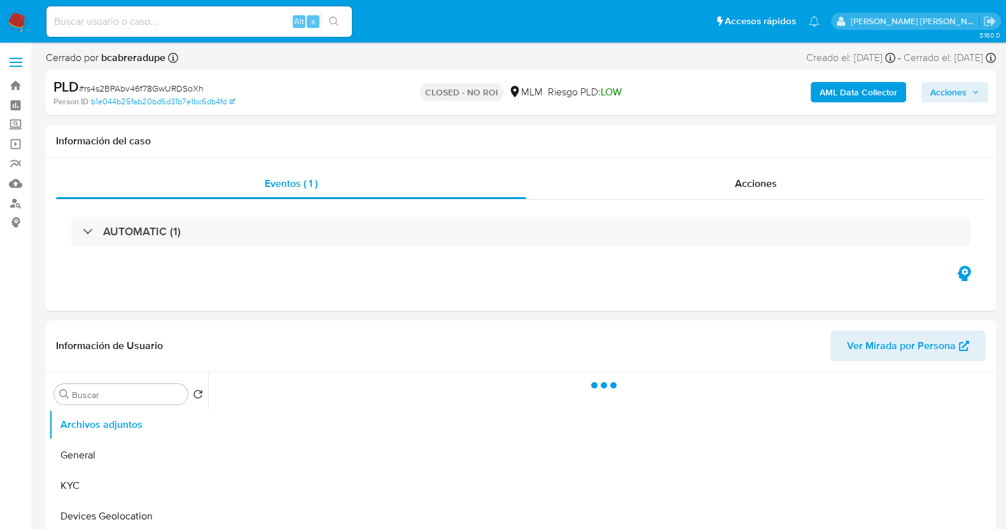
select select "10"
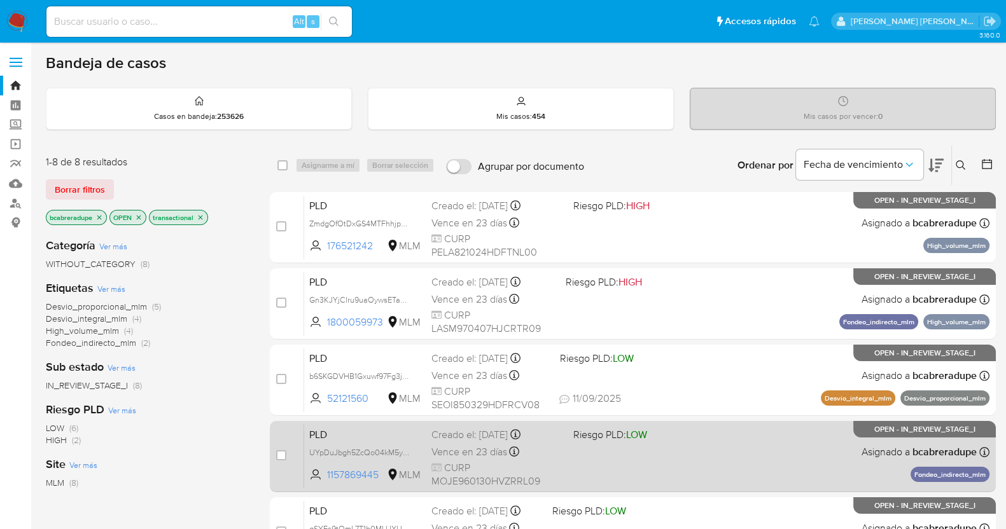
click at [478, 440] on div "PLD UYpDuJbgh5ZcQo04kM5y35t9 1157869445 MLM Riesgo PLD: LOW Creado el: [DATE] C…" at bounding box center [646, 456] width 685 height 64
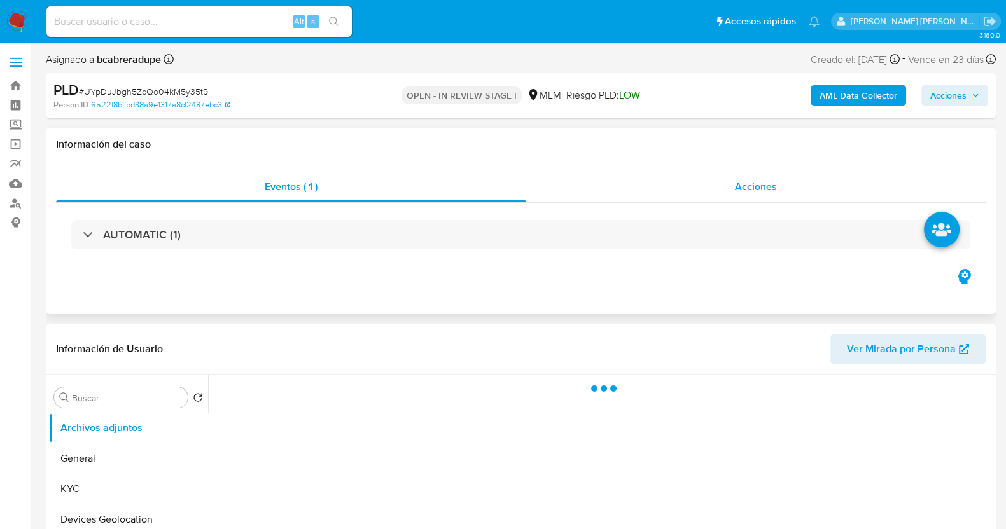
select select "10"
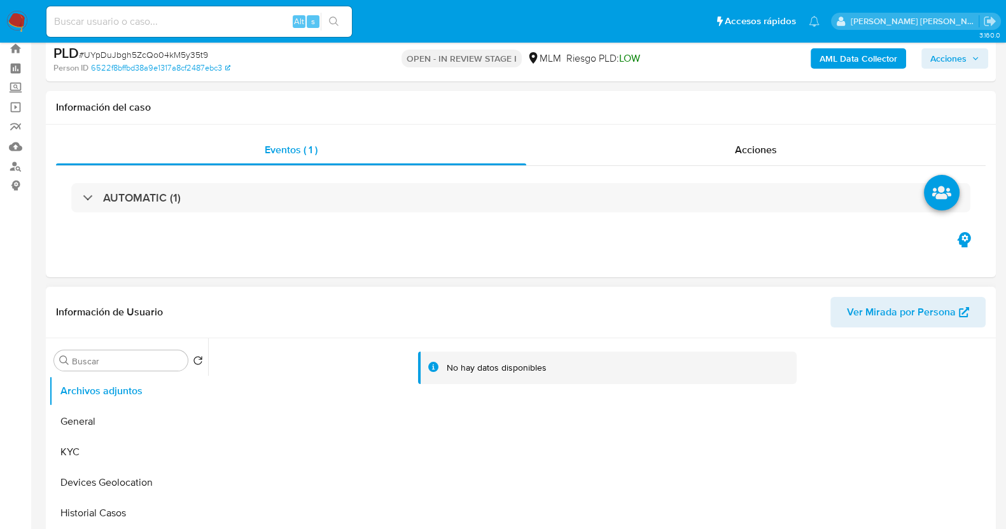
scroll to position [158, 0]
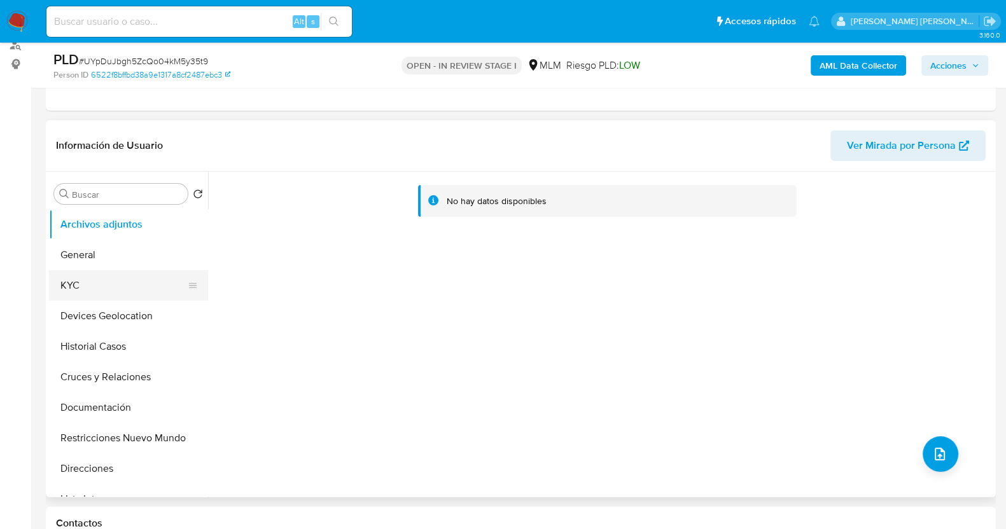
click at [110, 288] on button "KYC" at bounding box center [123, 285] width 149 height 31
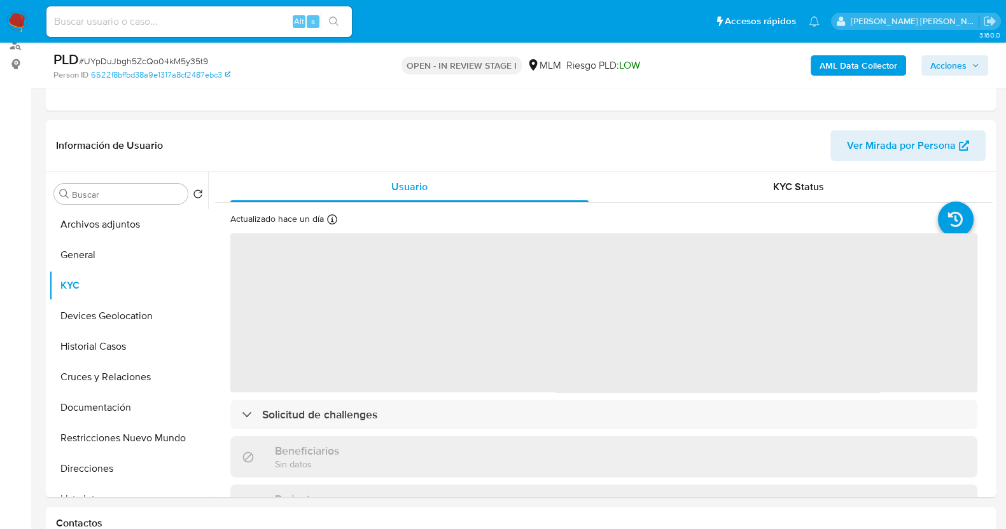
click at [149, 58] on span "# UYpDuJbgh5ZcQo04kM5y35t9" at bounding box center [143, 61] width 129 height 13
copy span "UYpDuJbgh5ZcQo04kM5y35t9"
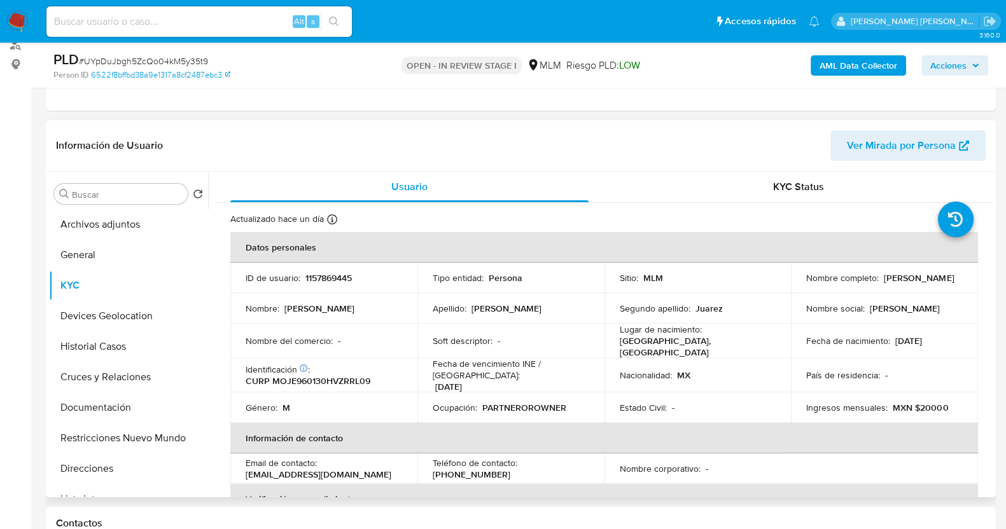
click at [333, 269] on td "ID de usuario : 1157869445" at bounding box center [323, 278] width 187 height 31
copy p "1157869445"
drag, startPoint x: 805, startPoint y: 283, endPoint x: 889, endPoint y: 285, distance: 84.0
click at [889, 285] on td "Nombre completo : Elias Morales Juarez" at bounding box center [884, 278] width 187 height 31
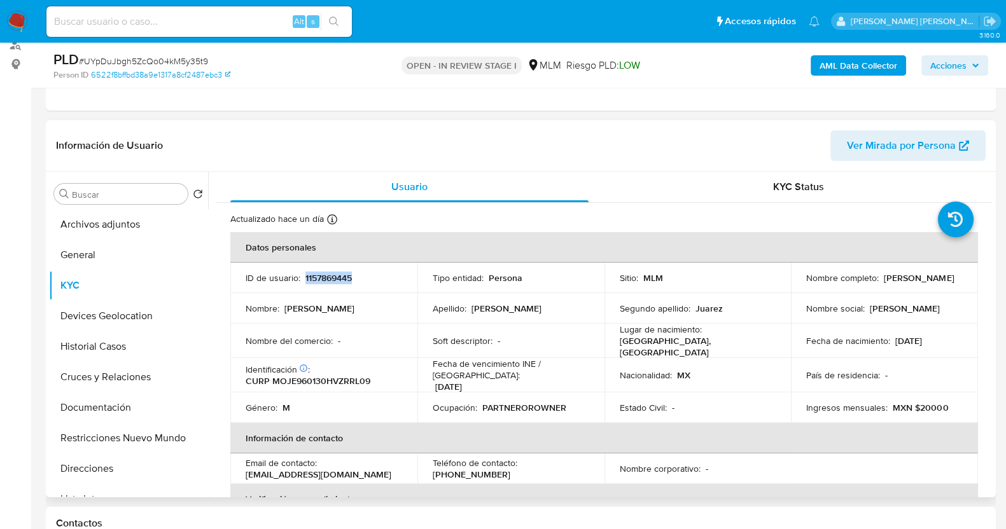
copy p "Elias Morales Juarez"
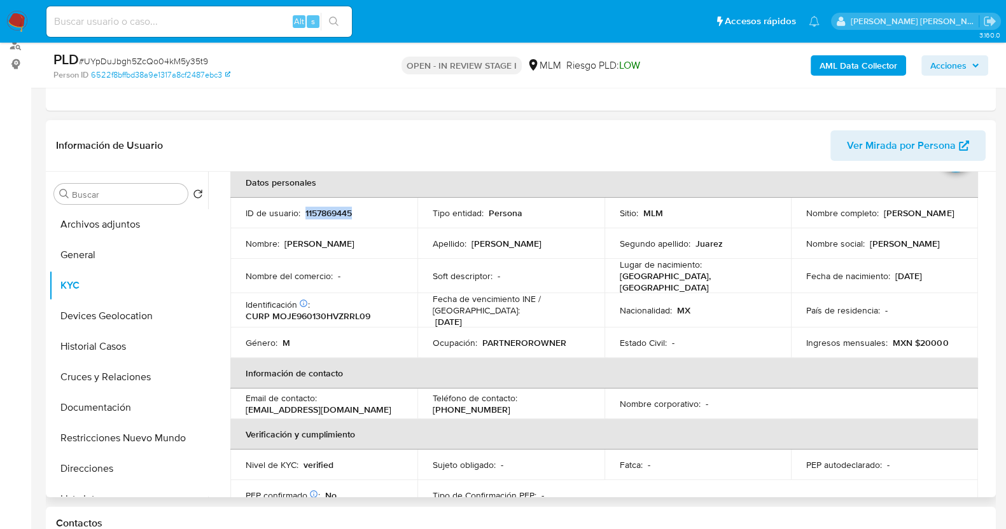
scroll to position [0, 0]
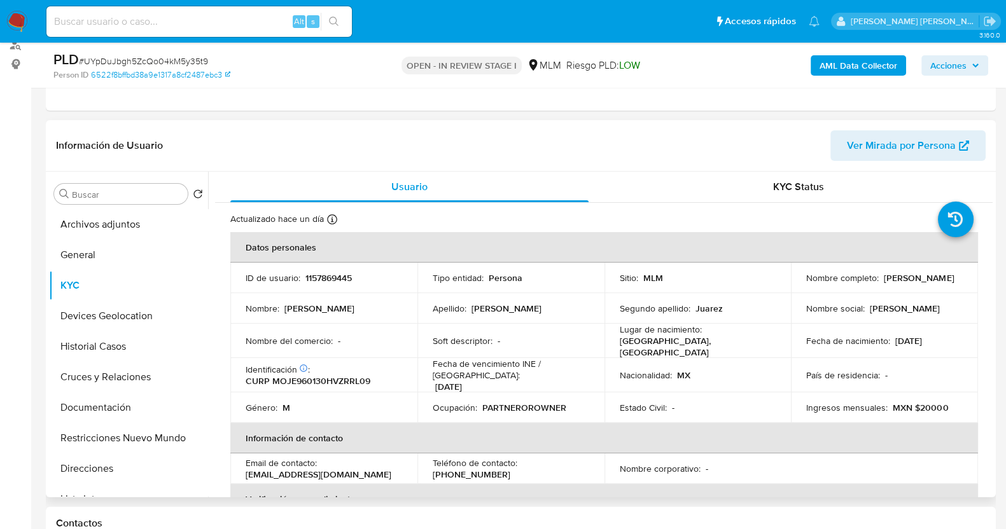
click at [889, 326] on td "Fecha de nacimiento : 30/01/1996" at bounding box center [884, 341] width 187 height 34
click at [328, 277] on p "1157869445" at bounding box center [328, 277] width 46 height 11
copy p "1157869445"
drag, startPoint x: 106, startPoint y: 351, endPoint x: 107, endPoint y: 331, distance: 20.4
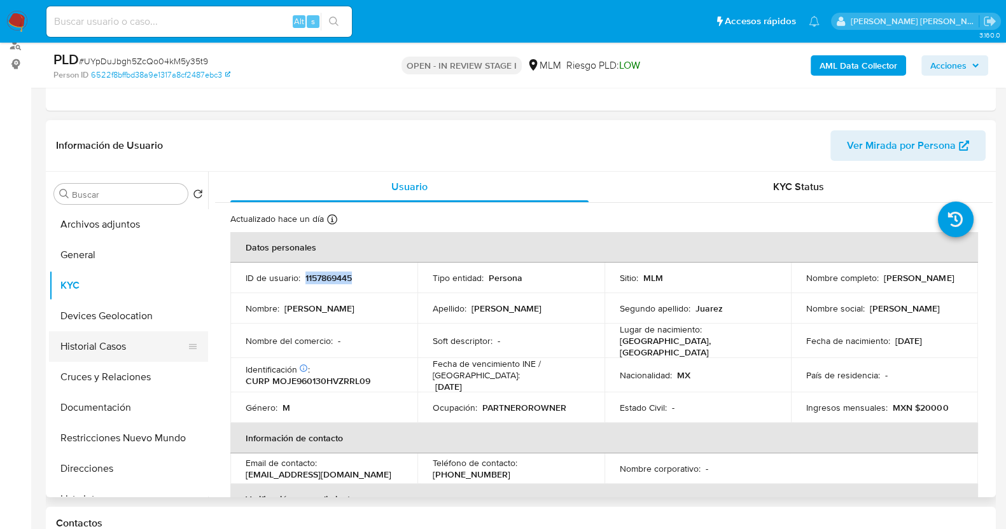
click at [108, 351] on button "Historial Casos" at bounding box center [123, 346] width 149 height 31
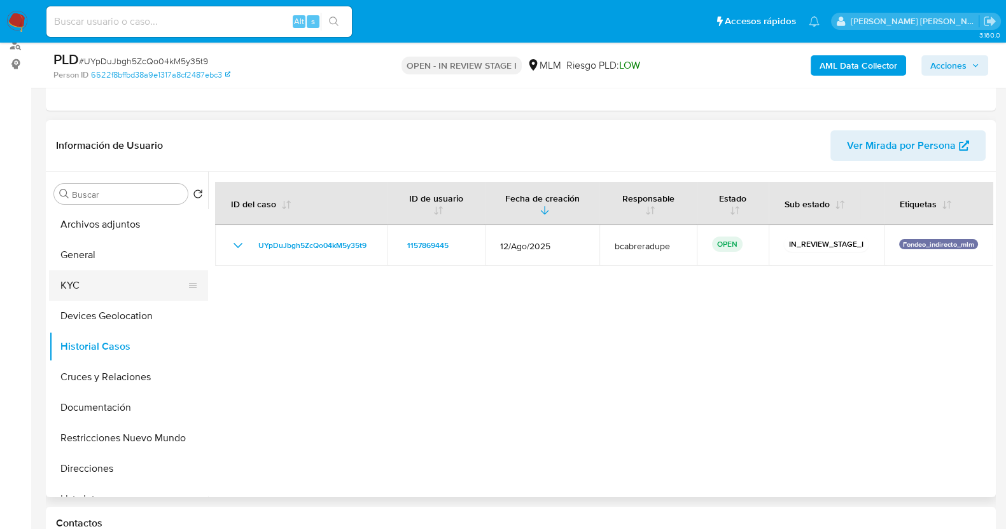
click at [87, 273] on button "KYC" at bounding box center [123, 285] width 149 height 31
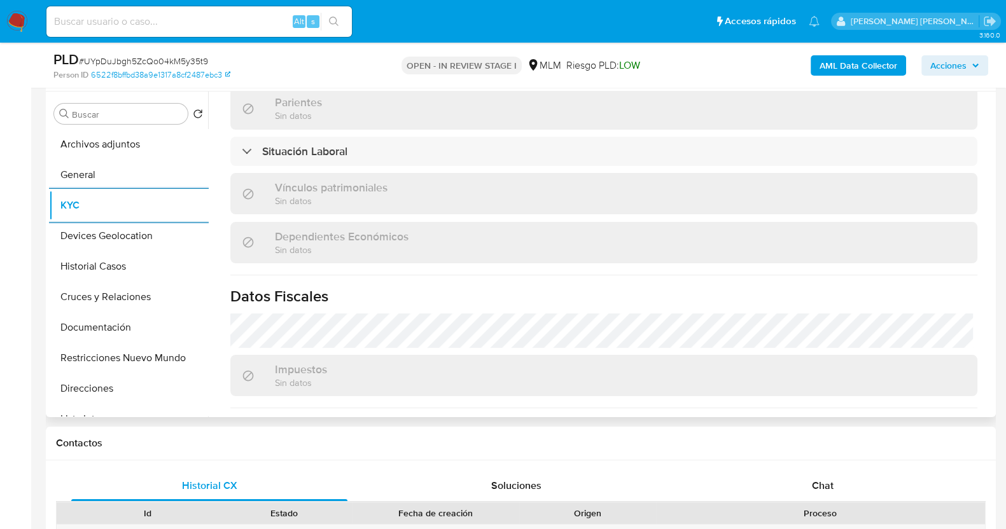
scroll to position [787, 0]
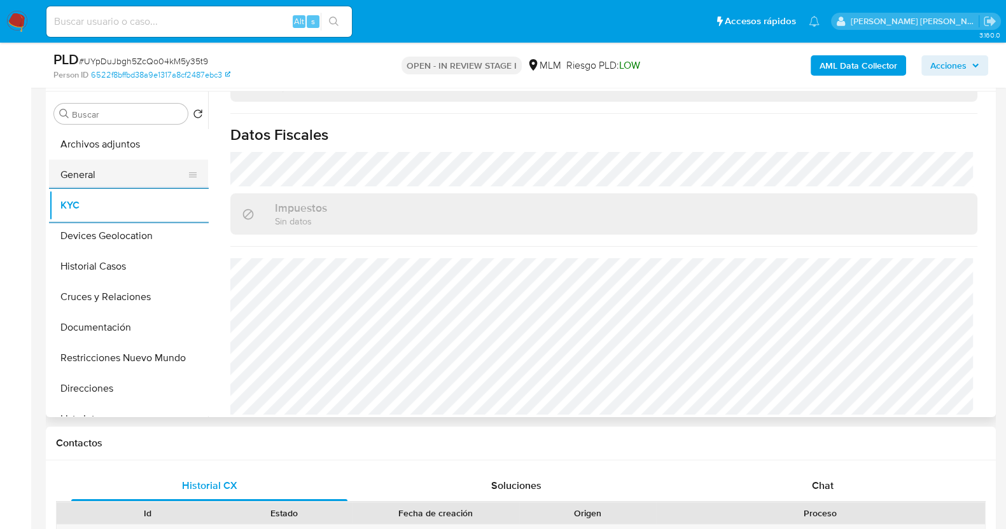
click at [116, 176] on button "General" at bounding box center [123, 175] width 149 height 31
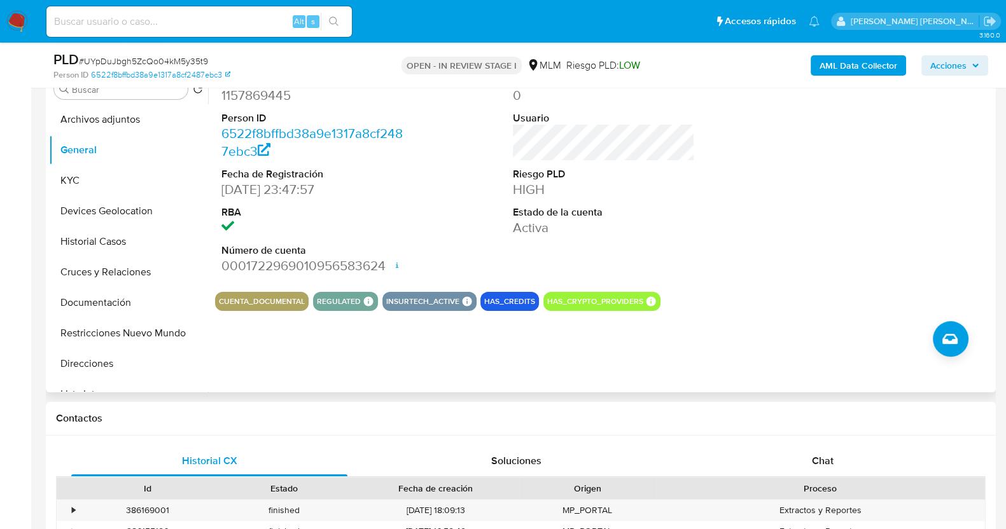
scroll to position [239, 0]
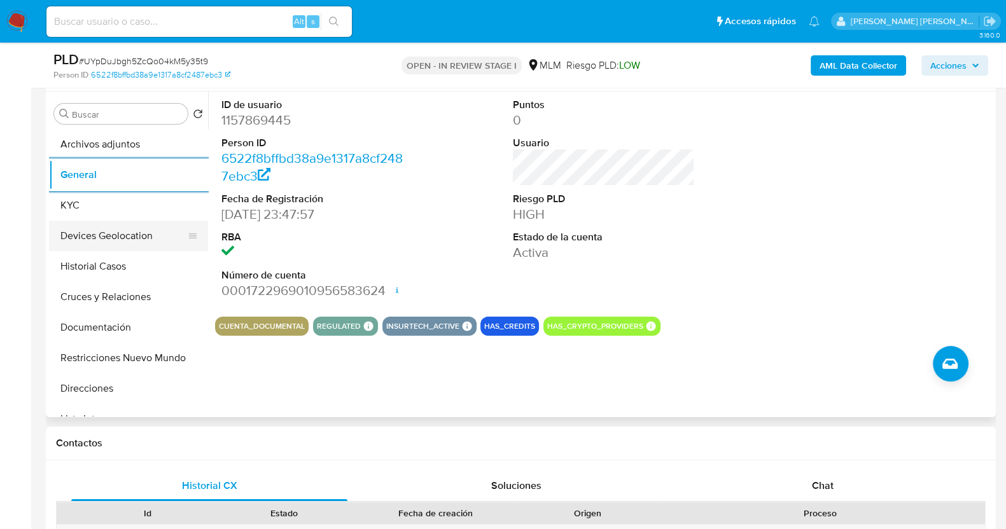
click at [113, 240] on button "Devices Geolocation" at bounding box center [123, 236] width 149 height 31
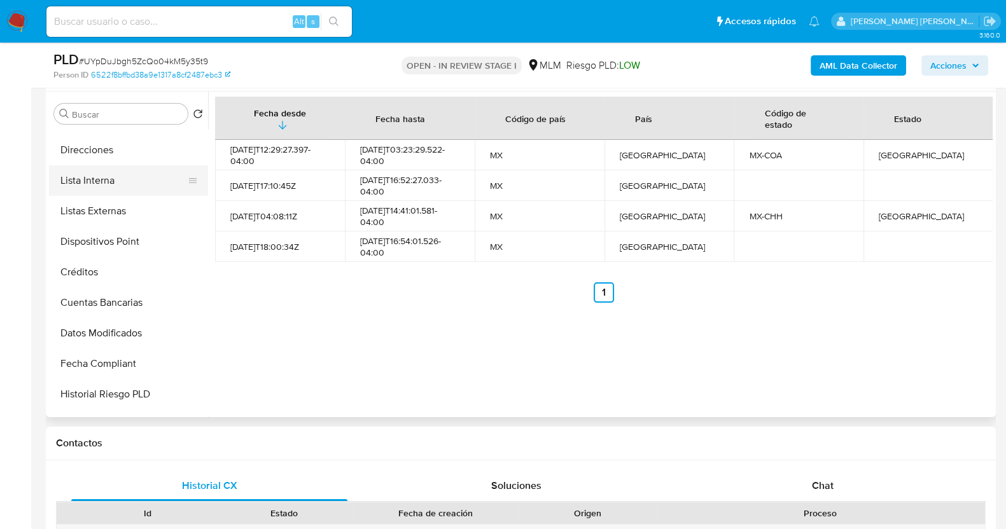
click at [109, 183] on button "Lista Interna" at bounding box center [123, 180] width 149 height 31
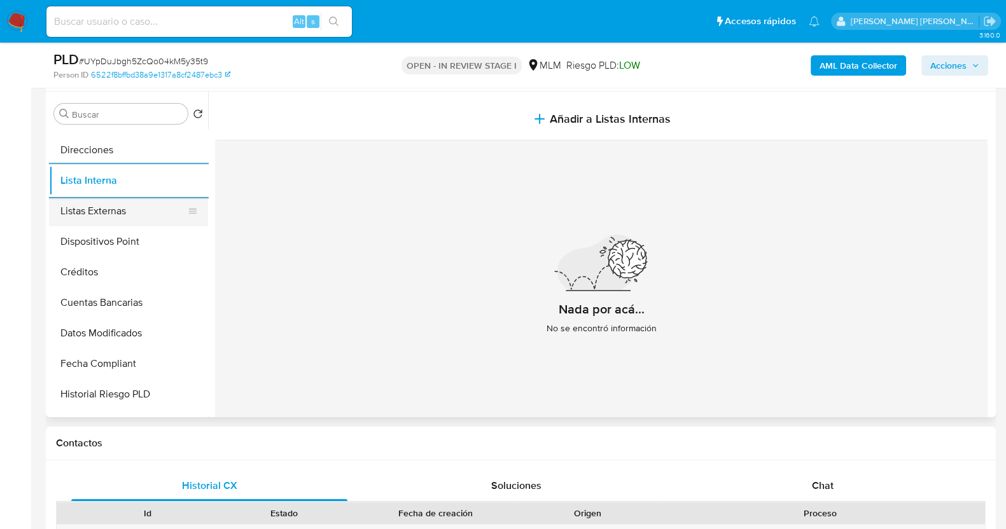
click at [111, 208] on button "Listas Externas" at bounding box center [123, 211] width 149 height 31
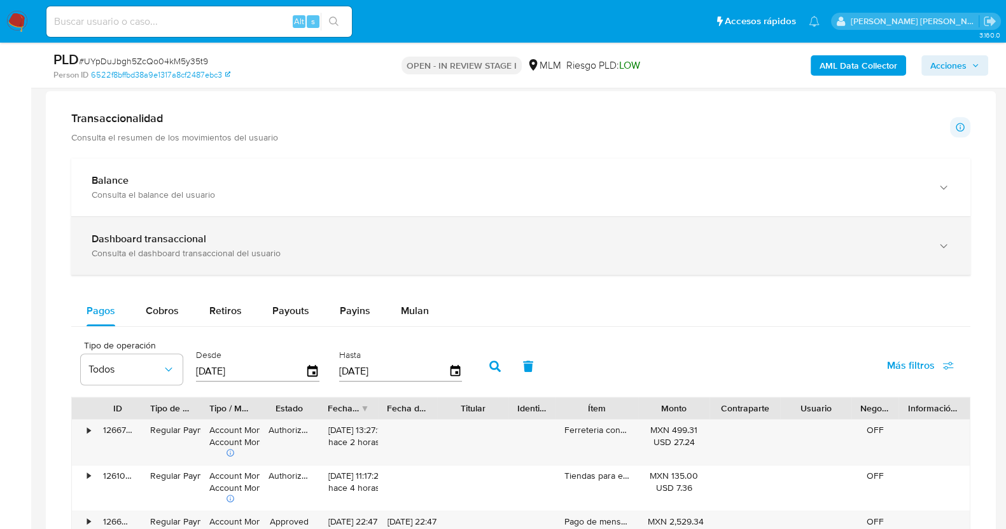
scroll to position [795, 0]
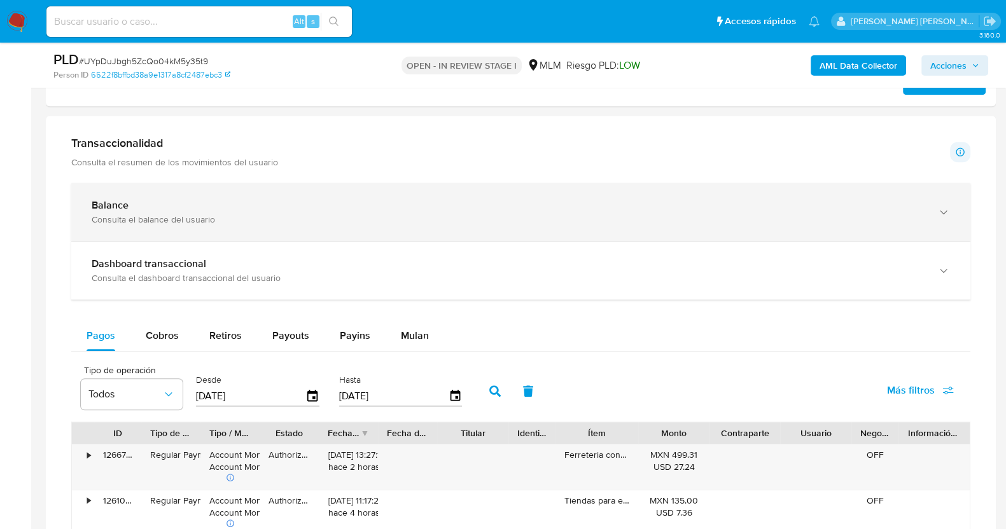
click at [894, 214] on div "Consulta el balance del usuario" at bounding box center [508, 219] width 833 height 11
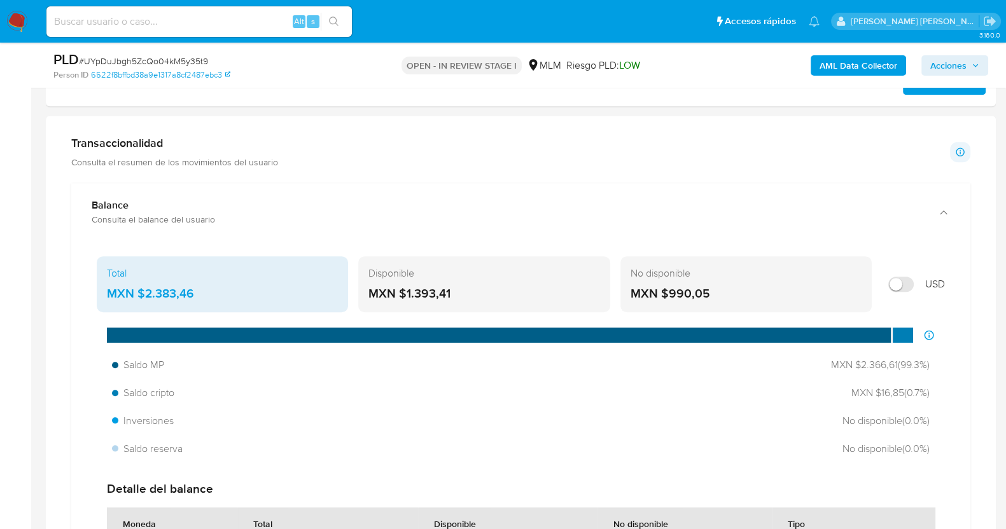
click at [464, 288] on div "MXN $1.393,41" at bounding box center [483, 294] width 231 height 17
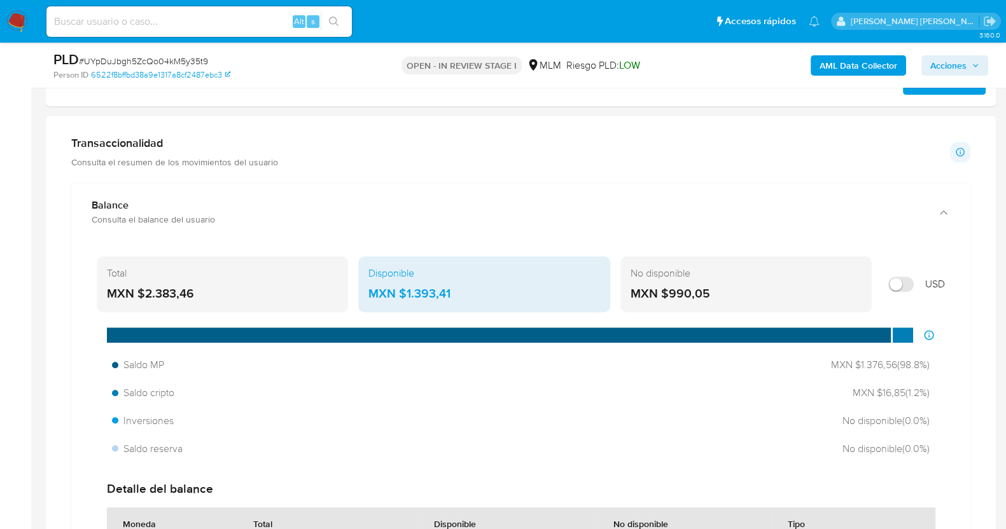
drag, startPoint x: 456, startPoint y: 293, endPoint x: 407, endPoint y: 296, distance: 49.7
click at [407, 296] on div "MXN $1.393,41" at bounding box center [483, 294] width 231 height 17
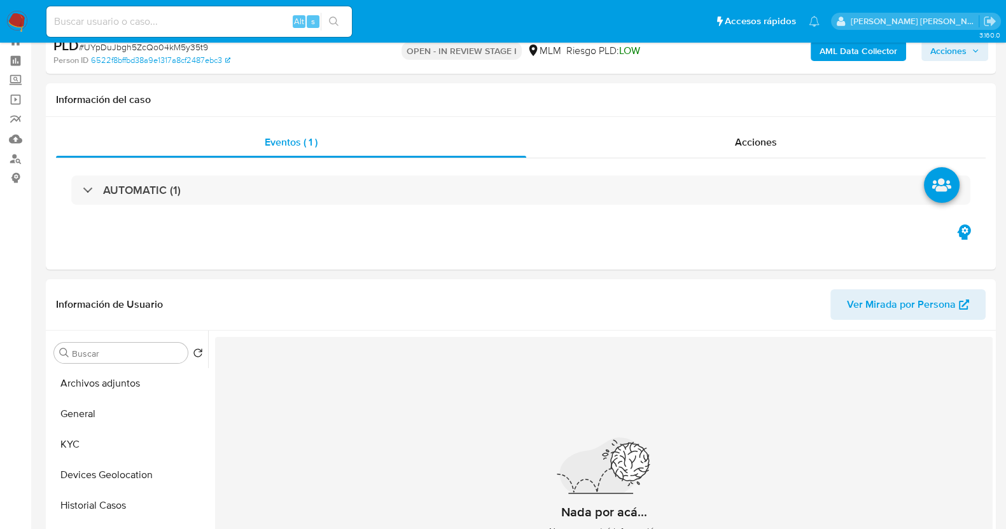
scroll to position [158, 0]
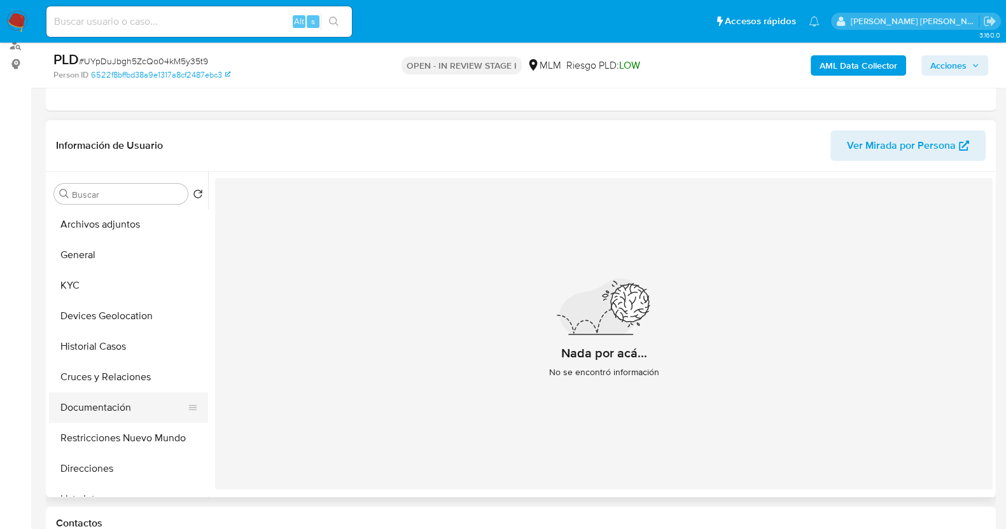
click at [118, 415] on button "Documentación" at bounding box center [123, 408] width 149 height 31
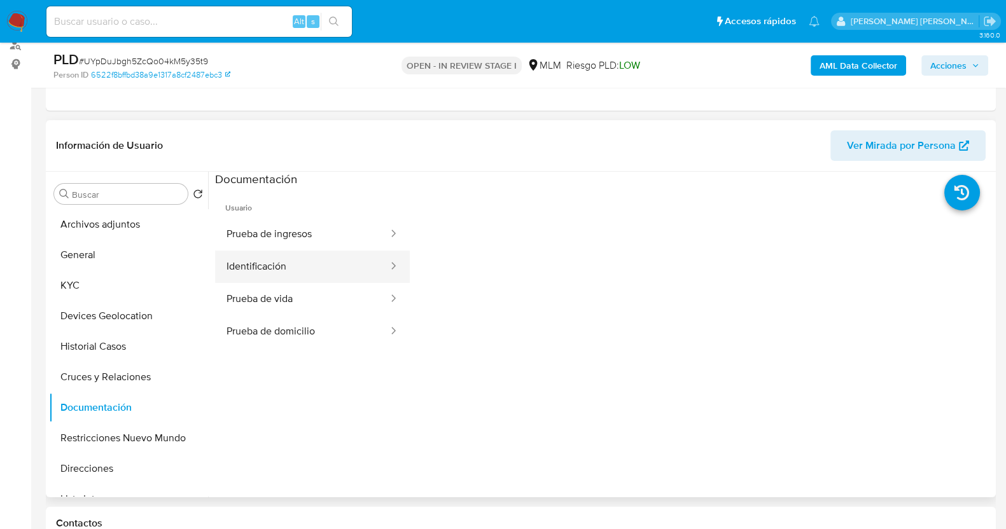
click at [301, 272] on button "Identificación" at bounding box center [302, 267] width 174 height 32
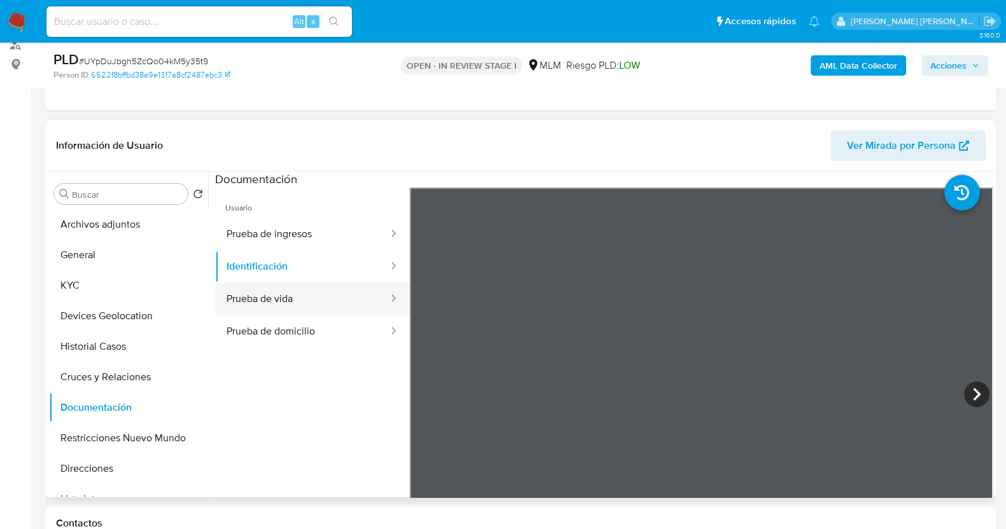
click at [299, 298] on button "Prueba de vida" at bounding box center [302, 299] width 174 height 32
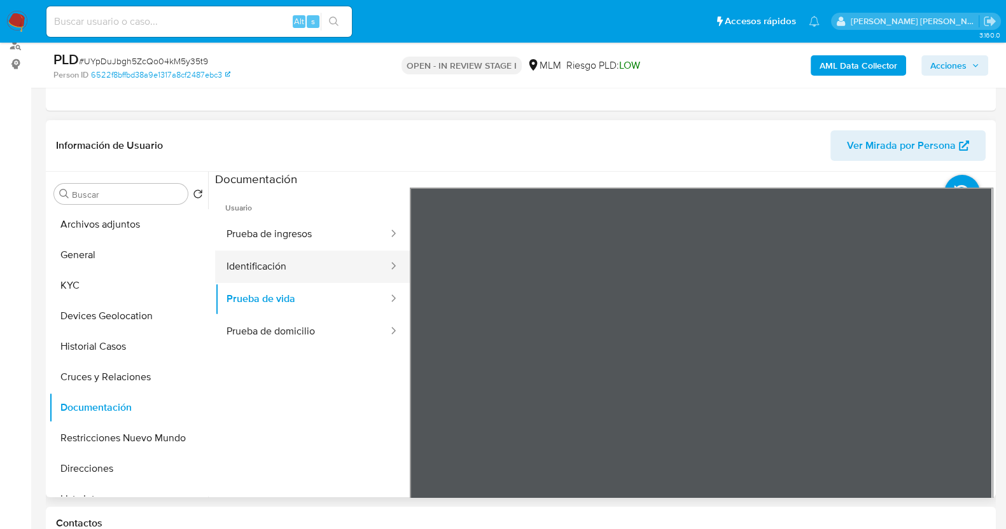
click at [303, 268] on button "Identificación" at bounding box center [302, 267] width 174 height 32
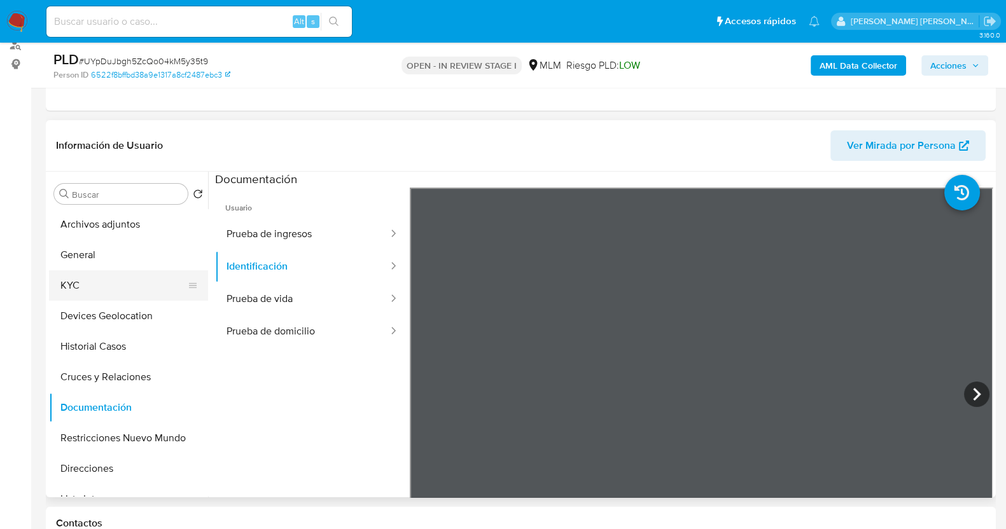
click at [74, 284] on button "KYC" at bounding box center [123, 285] width 149 height 31
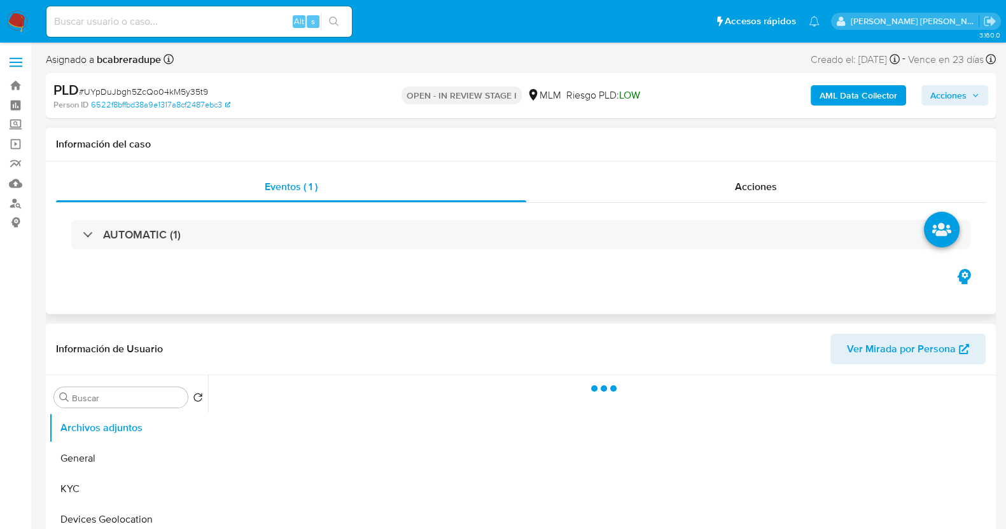
select select "10"
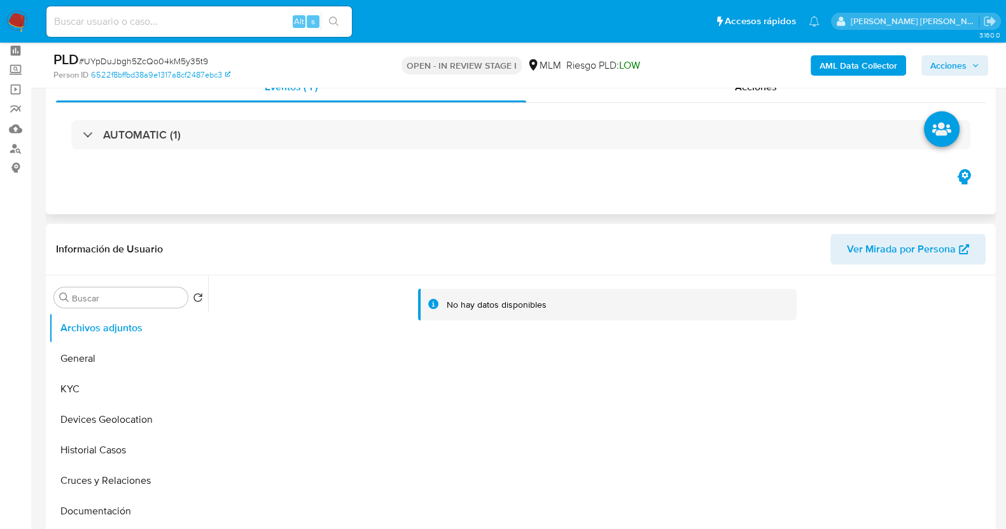
scroll to position [79, 0]
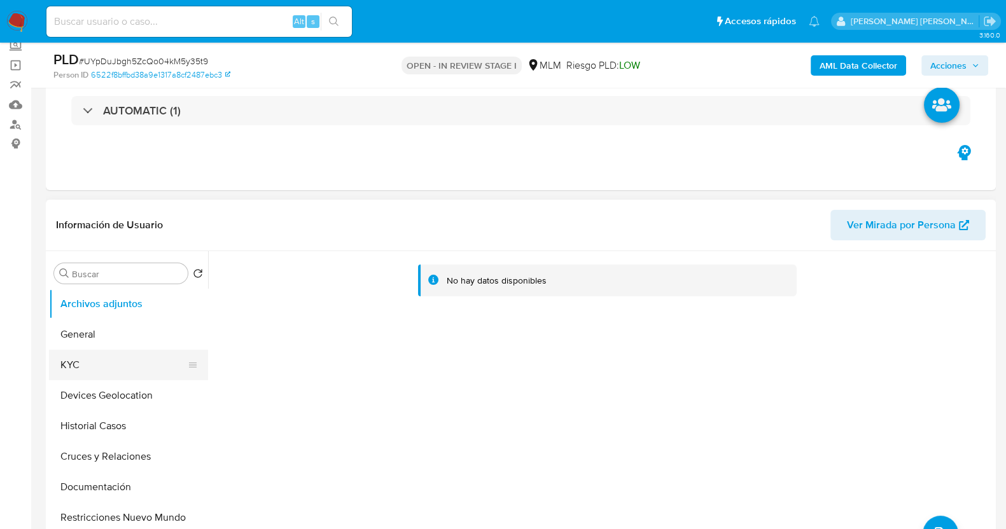
click at [109, 364] on button "KYC" at bounding box center [123, 365] width 149 height 31
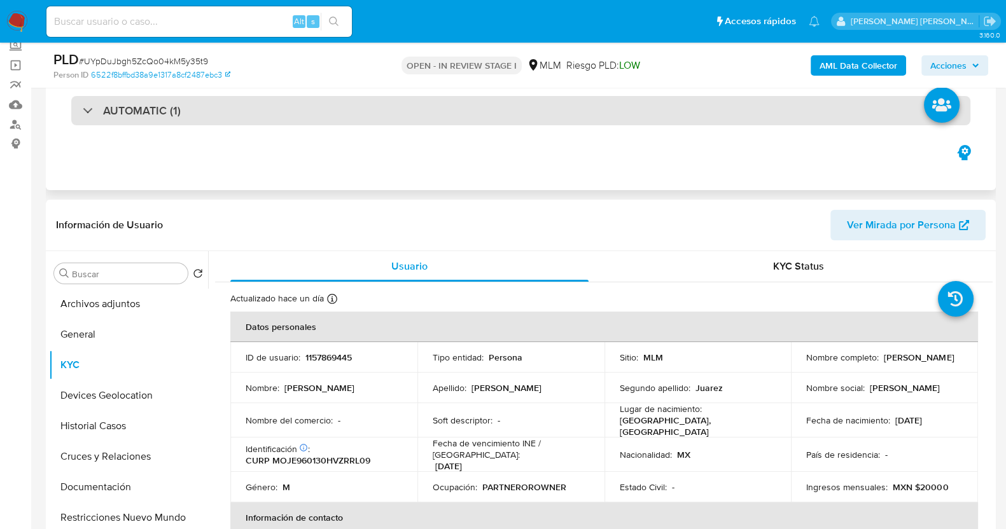
drag, startPoint x: 12, startPoint y: 24, endPoint x: 450, endPoint y: 104, distance: 445.6
click at [510, 210] on header "Información de Usuario Ver Mirada por Persona" at bounding box center [521, 225] width 930 height 31
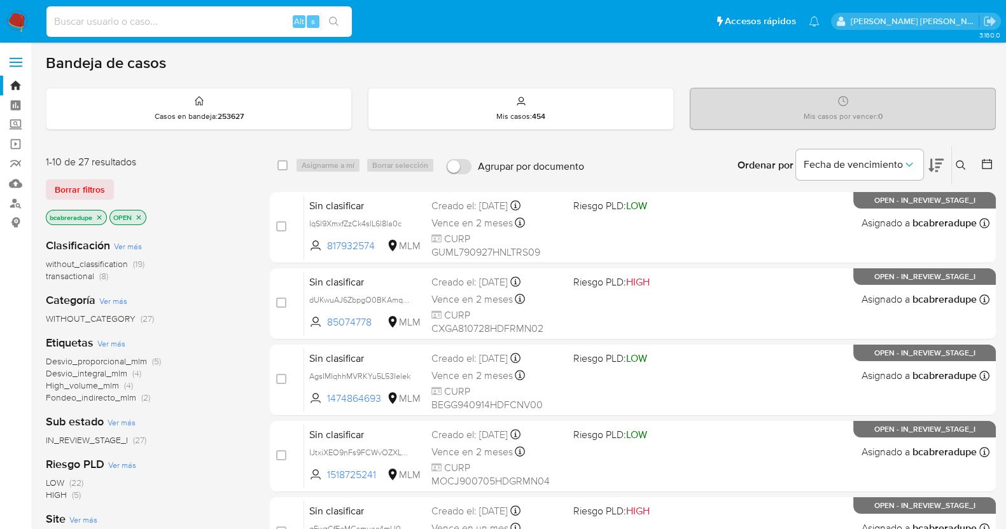
click at [258, 22] on input at bounding box center [198, 21] width 305 height 17
paste input "2210619522"
type input "2210619522"
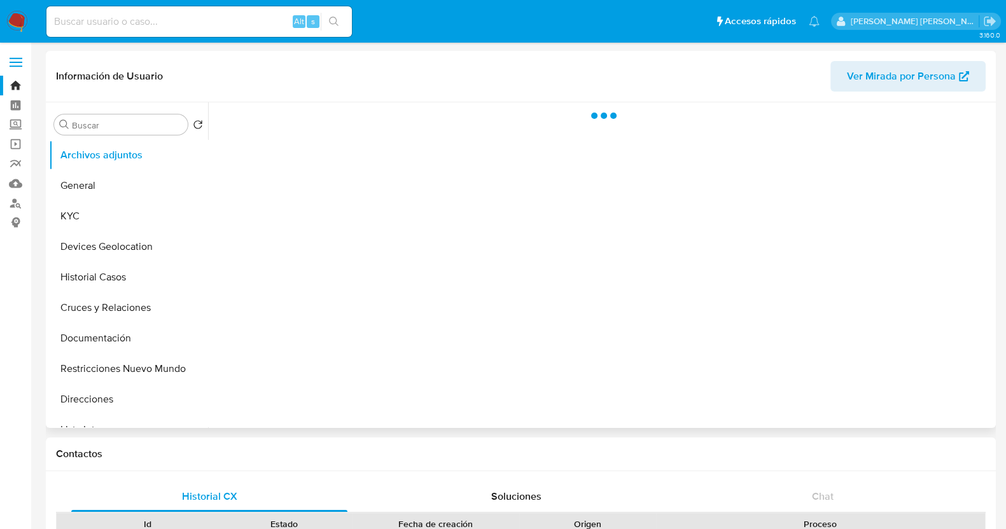
select select "10"
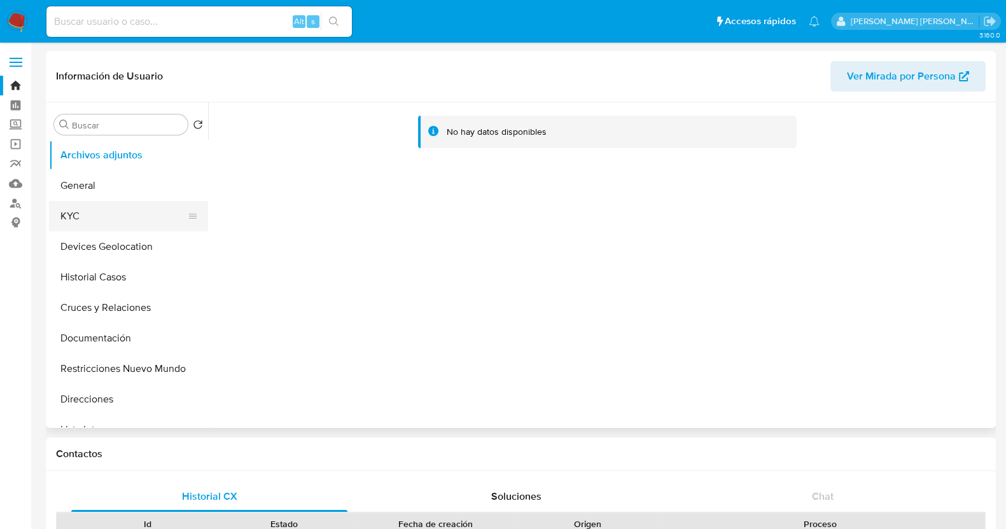
click at [81, 209] on button "KYC" at bounding box center [123, 216] width 149 height 31
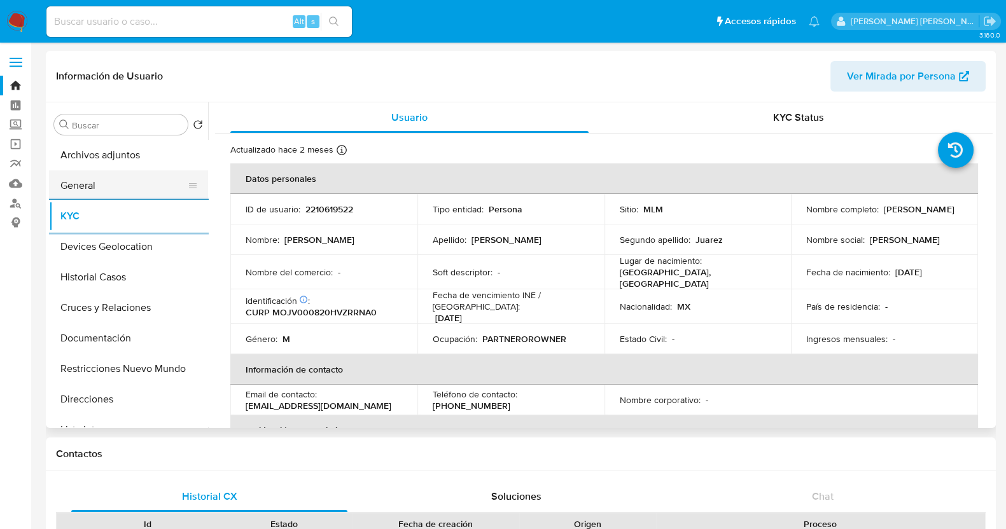
click at [94, 183] on button "General" at bounding box center [123, 186] width 149 height 31
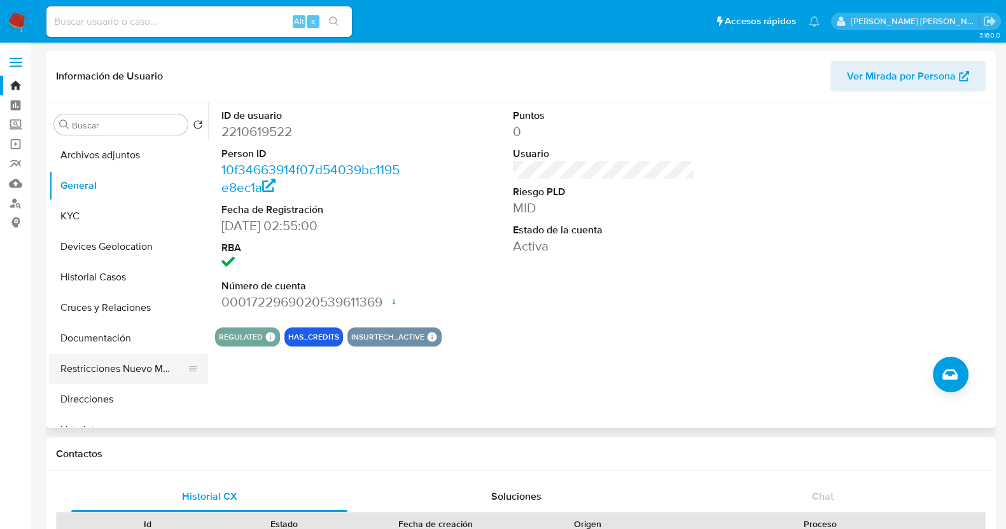
click at [138, 370] on button "Restricciones Nuevo Mundo" at bounding box center [123, 369] width 149 height 31
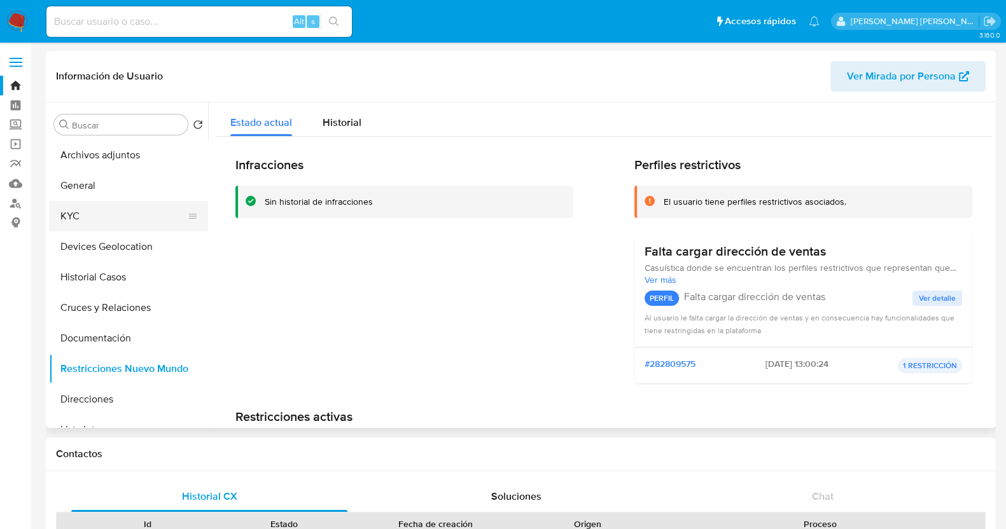
click at [91, 215] on button "KYC" at bounding box center [123, 216] width 149 height 31
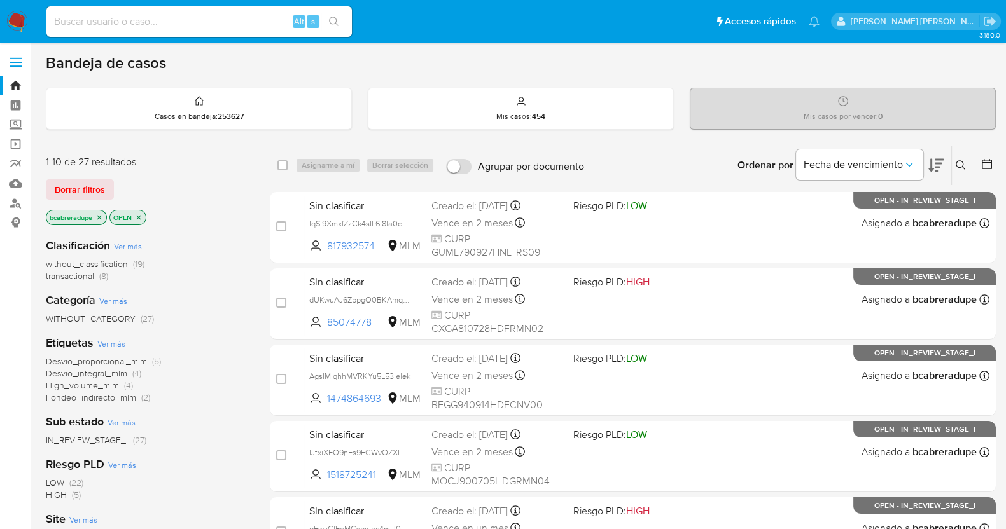
click at [235, 20] on input at bounding box center [198, 21] width 305 height 17
paste input "1470362684"
type input "1470362684"
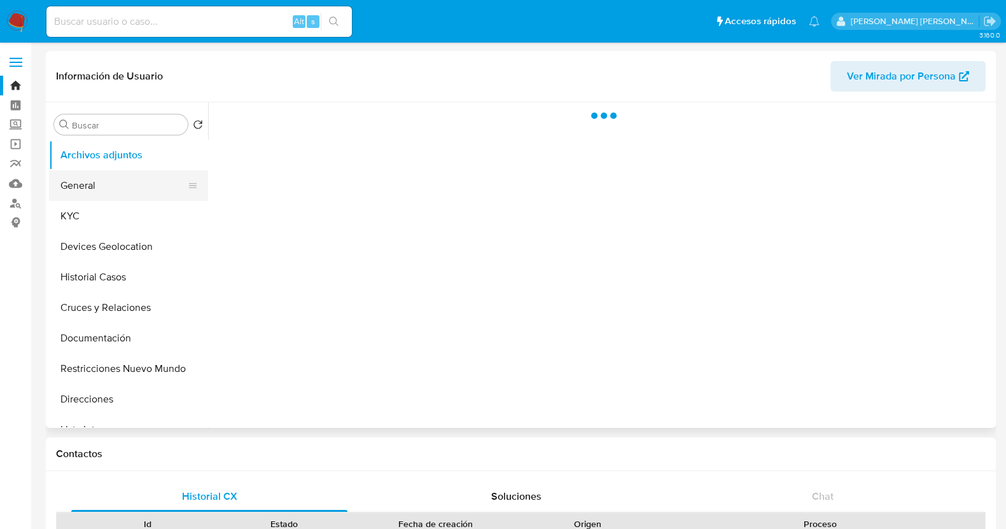
drag, startPoint x: 106, startPoint y: 216, endPoint x: 127, endPoint y: 178, distance: 43.9
click at [106, 215] on button "KYC" at bounding box center [128, 216] width 159 height 31
select select "10"
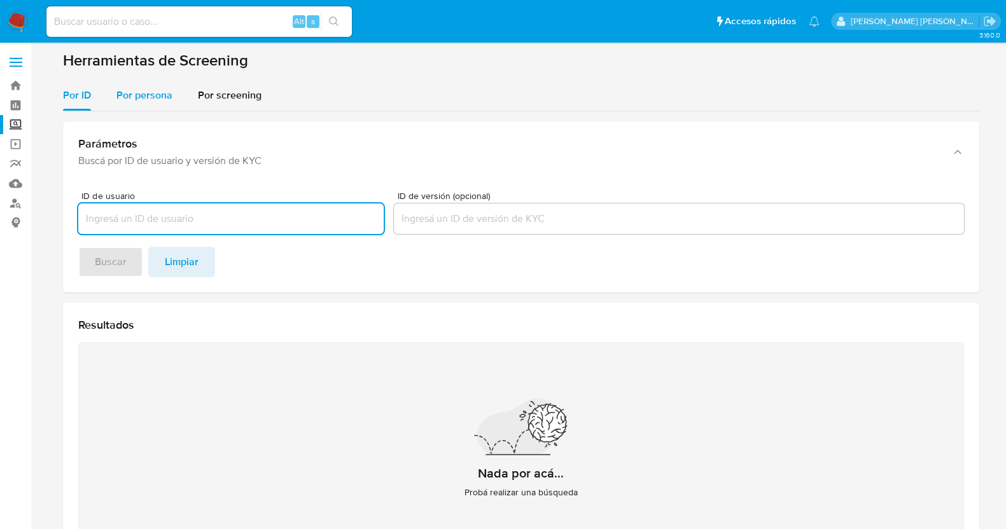
click at [143, 93] on span "Por persona" at bounding box center [144, 95] width 56 height 15
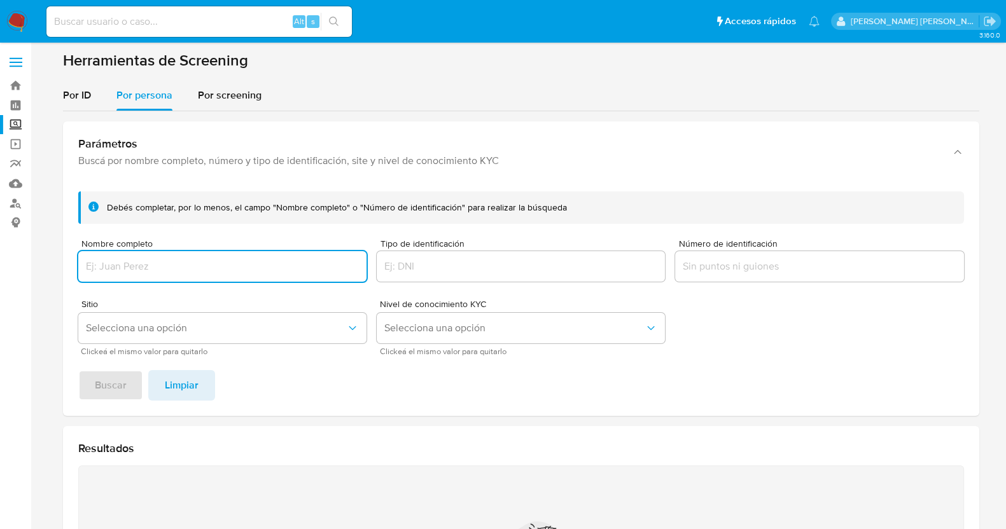
click at [251, 275] on div at bounding box center [222, 266] width 288 height 31
click at [199, 272] on input "Nombre completo" at bounding box center [222, 266] width 288 height 17
paste input "[PERSON_NAME]"
type input "[PERSON_NAME]"
click at [111, 391] on span "Buscar" at bounding box center [111, 386] width 32 height 28
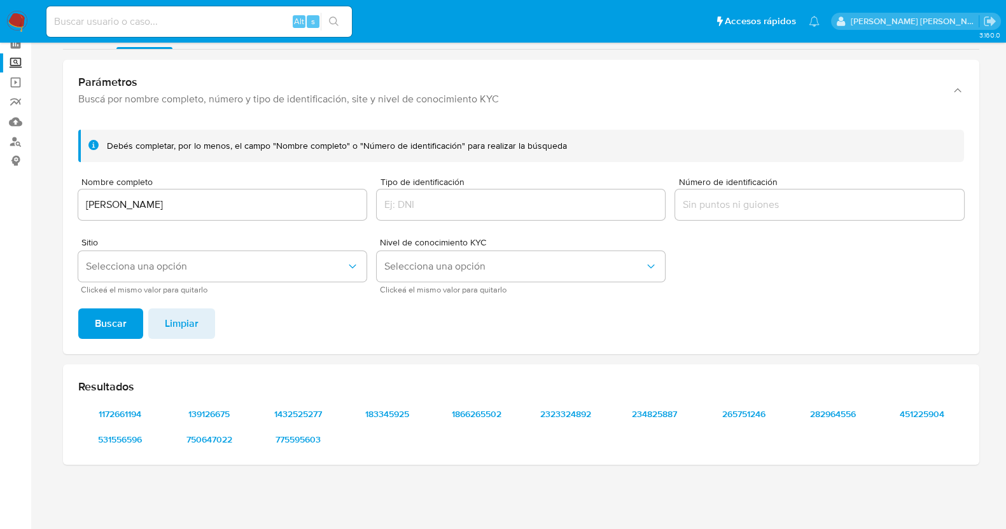
scroll to position [61, 0]
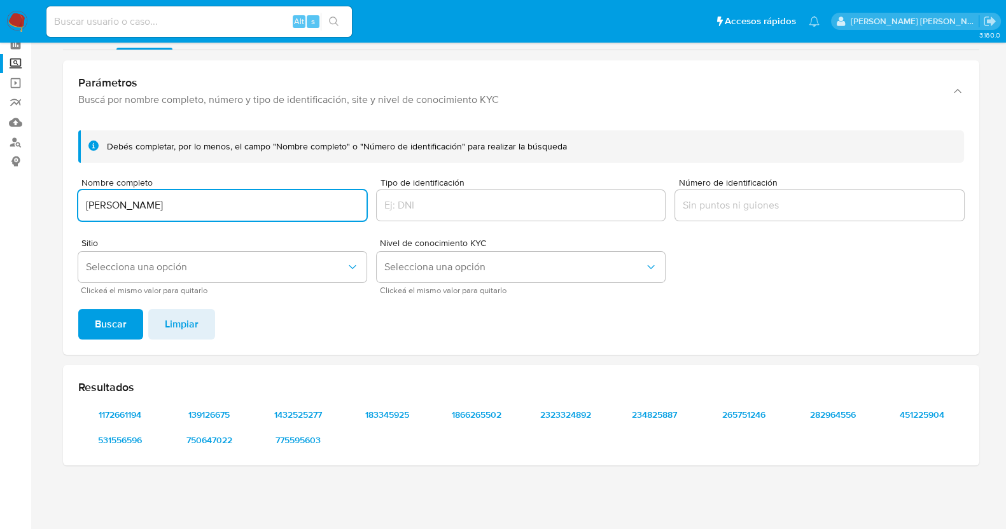
drag, startPoint x: 211, startPoint y: 207, endPoint x: 32, endPoint y: 198, distance: 179.0
click at [32, 198] on main "3.160.0" at bounding box center [503, 234] width 1006 height 591
type input "[PERSON_NAME]"
click at [103, 319] on span "Buscar" at bounding box center [111, 324] width 32 height 28
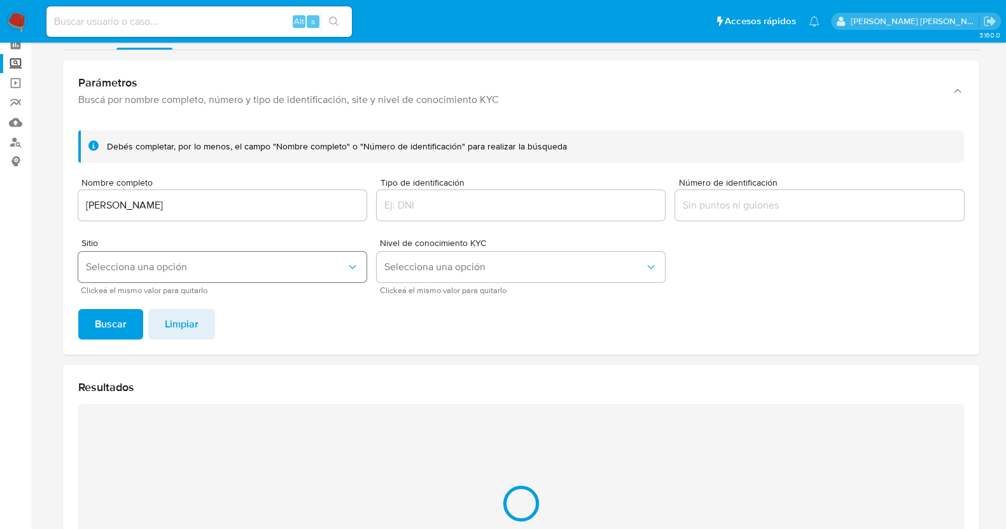
scroll to position [36, 0]
